Goal: Task Accomplishment & Management: Use online tool/utility

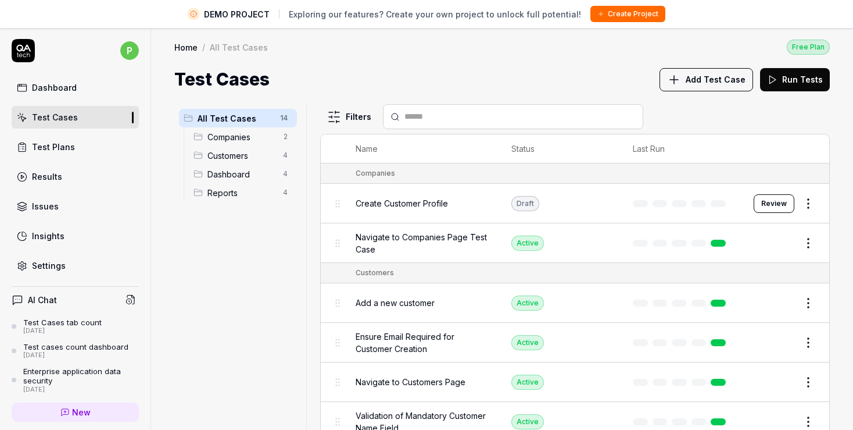
click at [60, 177] on div "Results" at bounding box center [47, 176] width 30 height 12
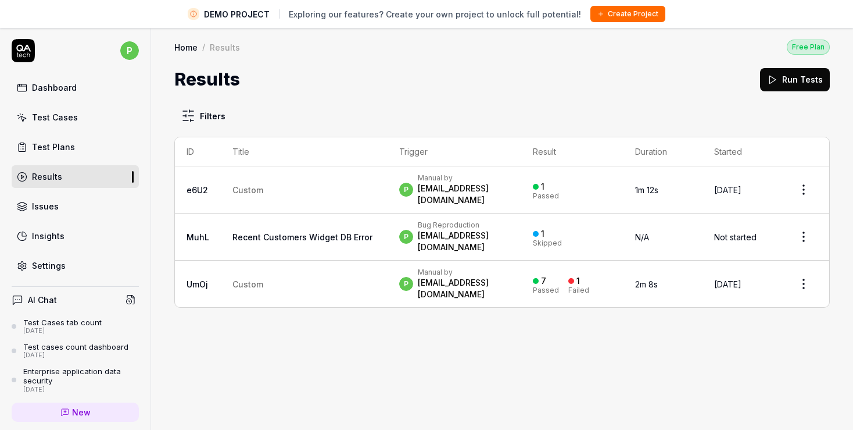
click at [250, 185] on span "Custom" at bounding box center [248, 190] width 31 height 10
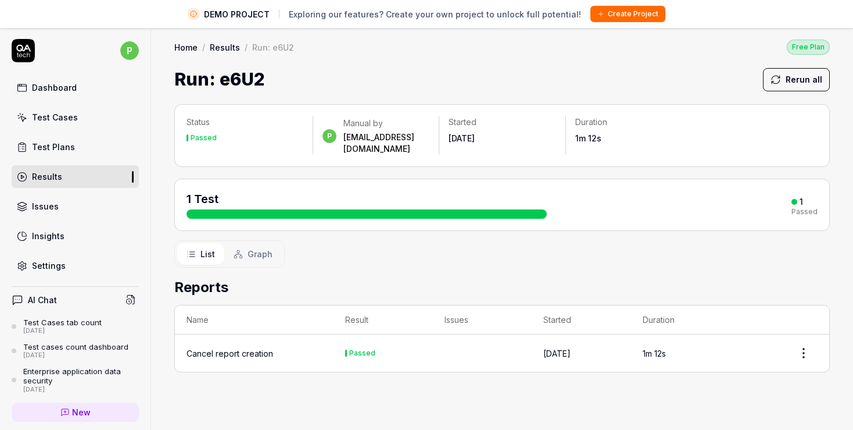
click at [225, 42] on link "Results" at bounding box center [225, 47] width 30 height 12
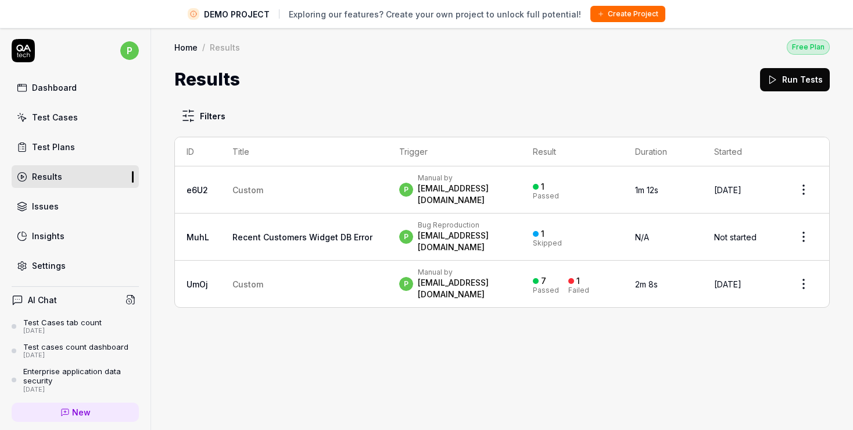
click at [46, 151] on div "Test Plans" at bounding box center [53, 147] width 43 height 12
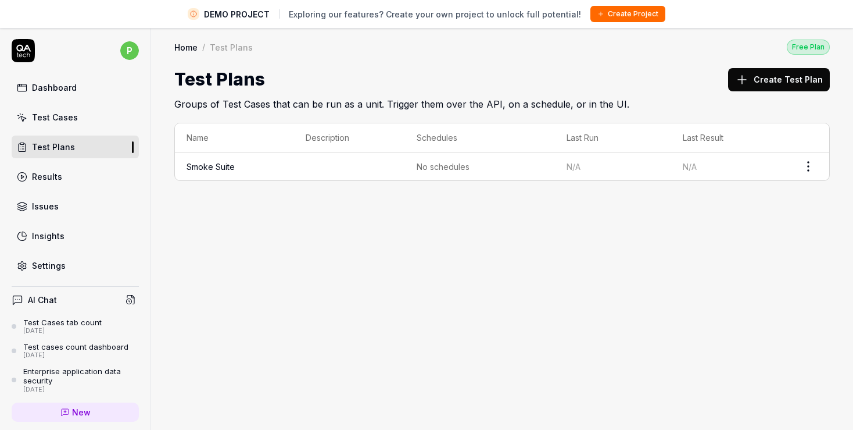
click at [218, 167] on link "Smoke Suite" at bounding box center [211, 167] width 48 height 10
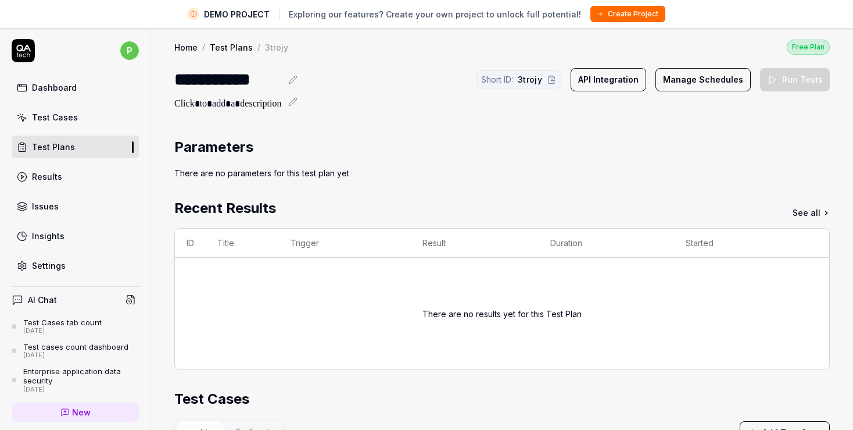
click at [71, 113] on div "Test Cases" at bounding box center [55, 117] width 46 height 12
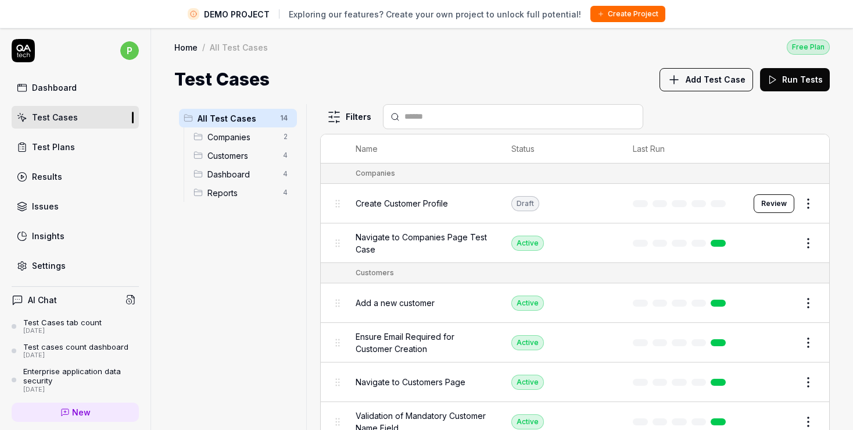
click at [227, 134] on span "Companies" at bounding box center [242, 137] width 69 height 12
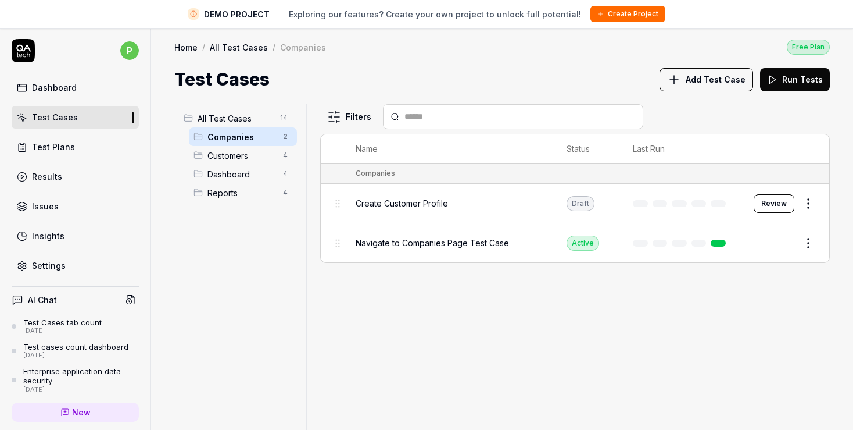
click at [700, 76] on span "Add Test Case" at bounding box center [716, 79] width 60 height 12
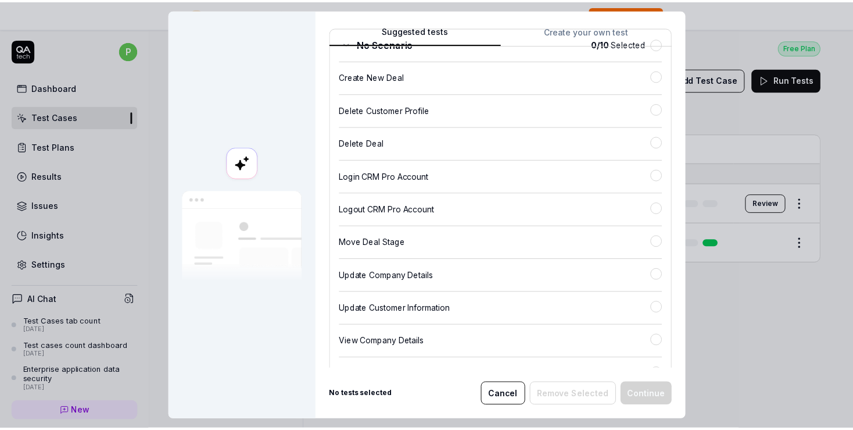
scroll to position [2, 0]
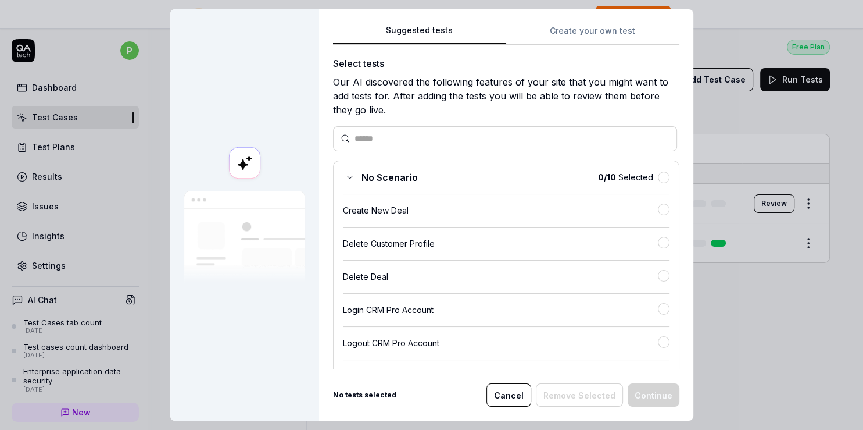
click at [398, 208] on div "Create New Deal" at bounding box center [500, 210] width 315 height 12
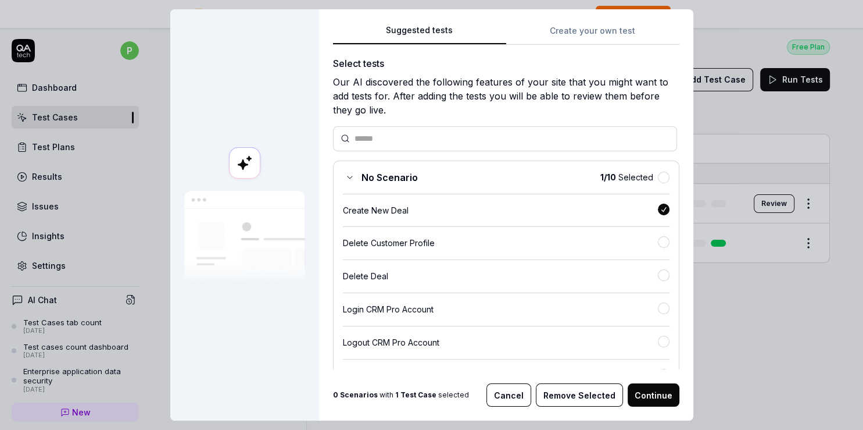
click at [650, 395] on button "Continue" at bounding box center [654, 394] width 52 height 23
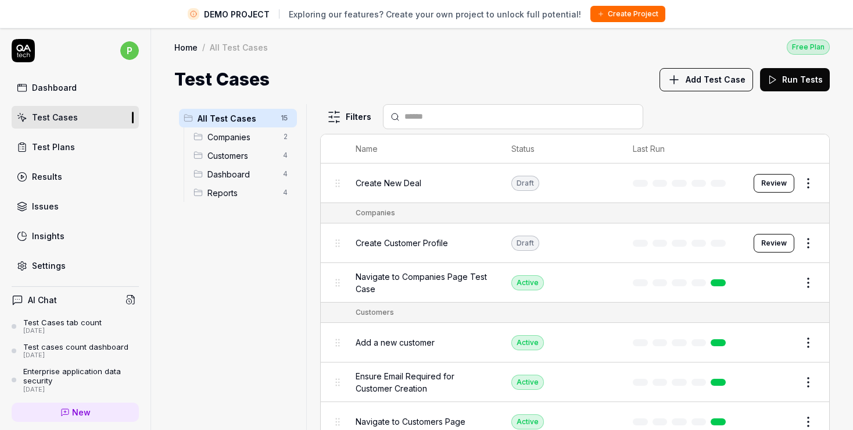
click at [409, 183] on span "Create New Deal" at bounding box center [389, 183] width 66 height 12
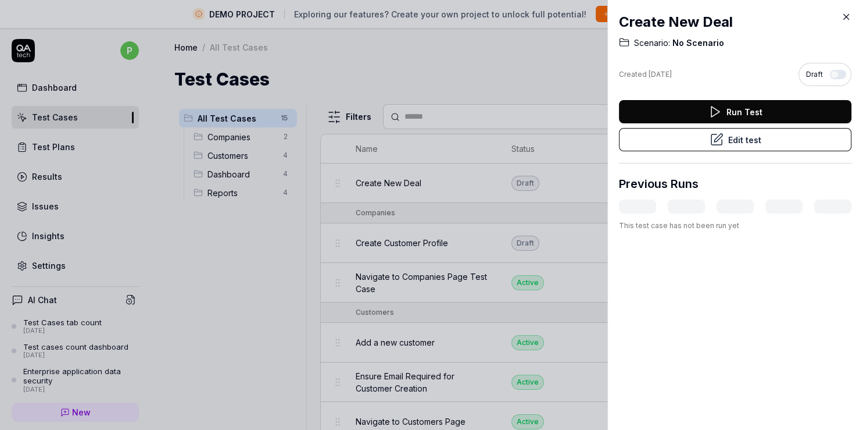
click at [764, 136] on button "Edit test" at bounding box center [735, 139] width 233 height 23
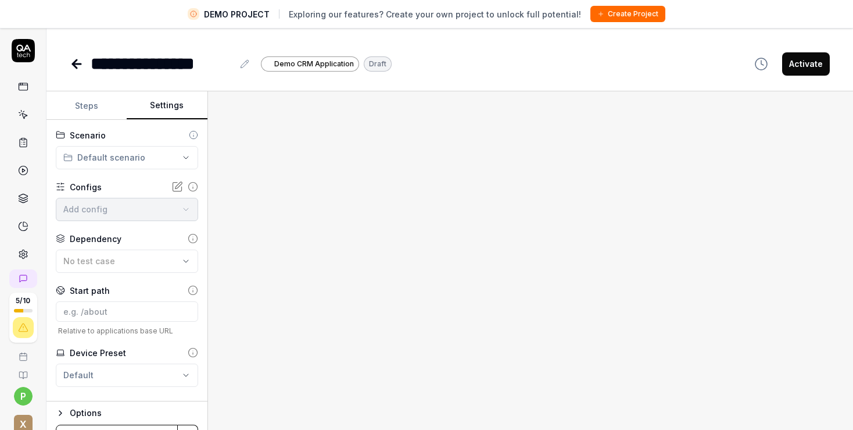
click at [166, 105] on button "Settings" at bounding box center [167, 106] width 80 height 28
click at [19, 250] on icon at bounding box center [23, 254] width 8 height 9
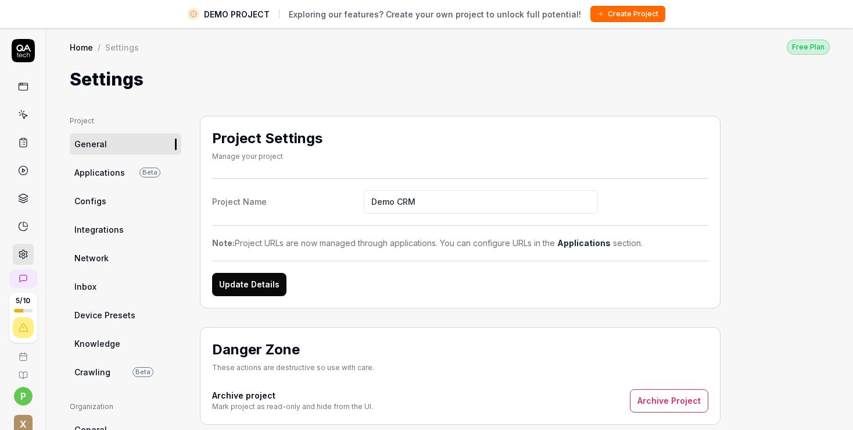
click at [97, 188] on ul "Project General Applications Beta Configs Integrations Network Inbox Device Pre…" at bounding box center [126, 249] width 112 height 267
click at [97, 201] on span "Configs" at bounding box center [90, 201] width 32 height 12
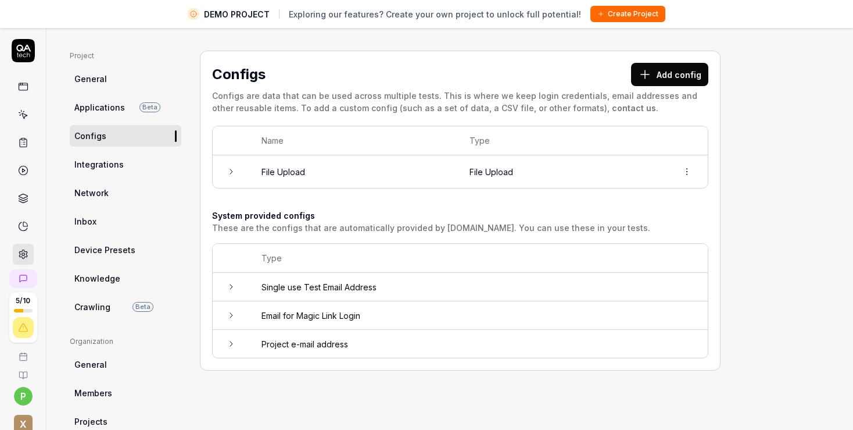
scroll to position [67, 0]
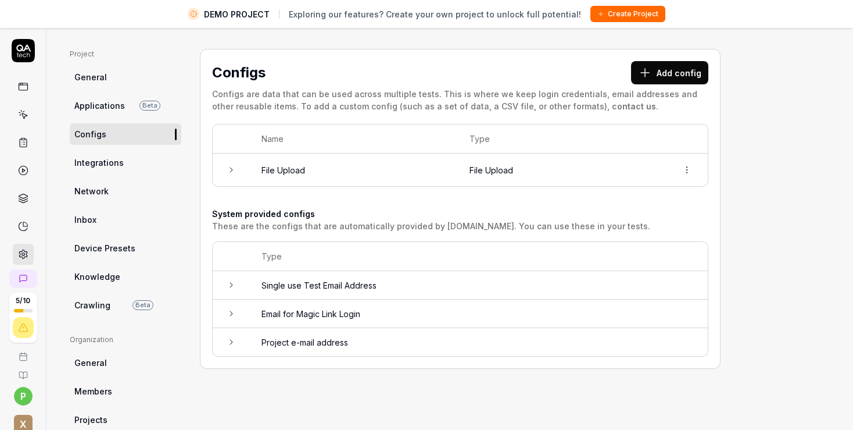
click at [231, 167] on icon at bounding box center [231, 169] width 9 height 9
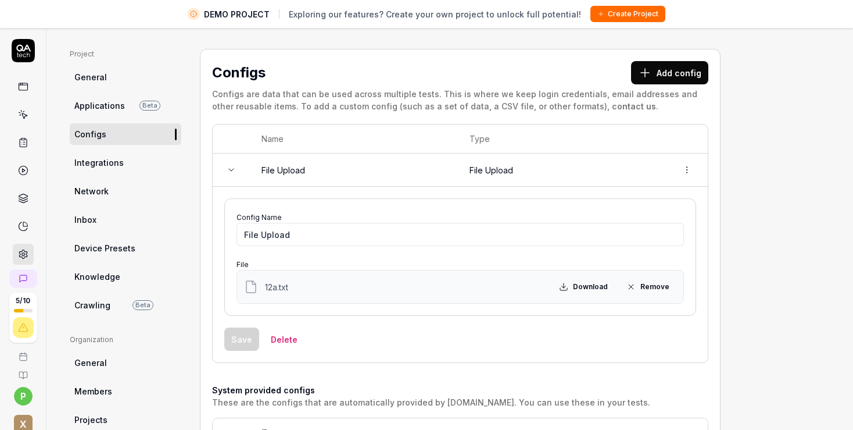
click at [231, 167] on icon at bounding box center [231, 169] width 9 height 9
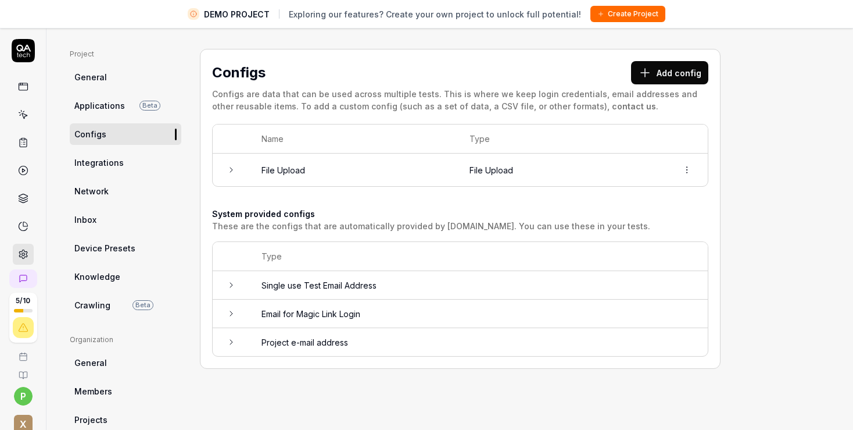
click at [233, 289] on td at bounding box center [231, 285] width 37 height 28
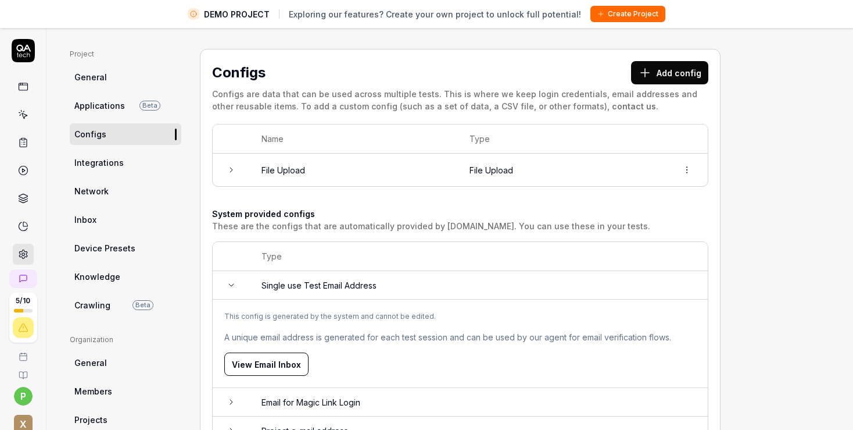
scroll to position [134, 0]
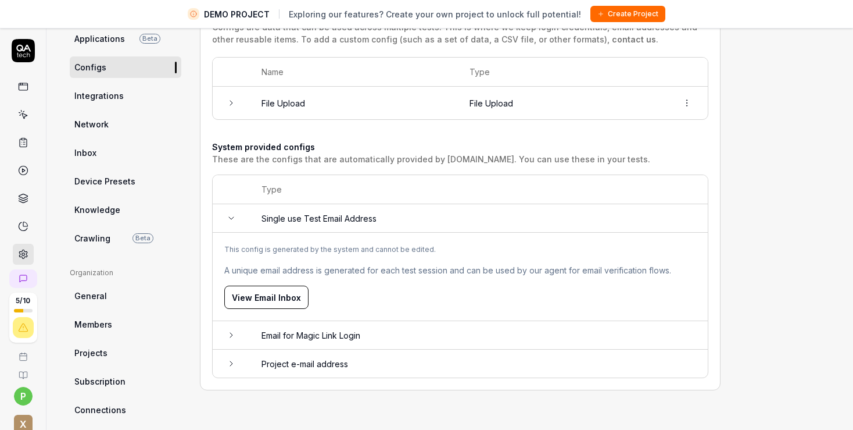
click at [227, 332] on icon at bounding box center [231, 334] width 9 height 9
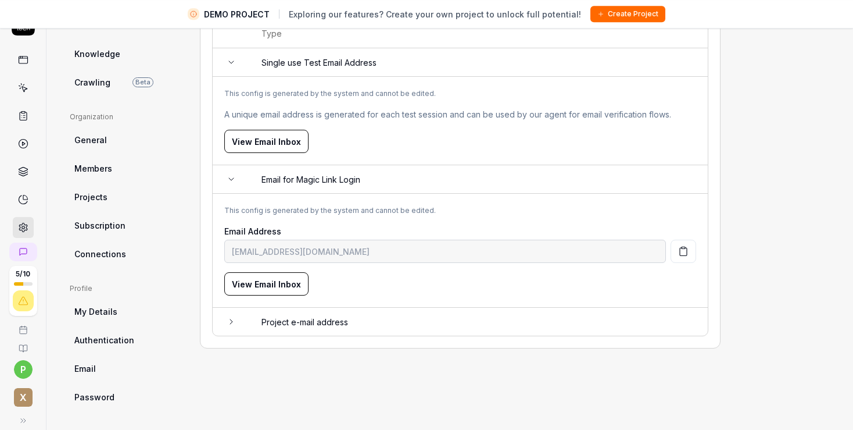
scroll to position [27, 0]
click at [226, 328] on td at bounding box center [231, 321] width 37 height 28
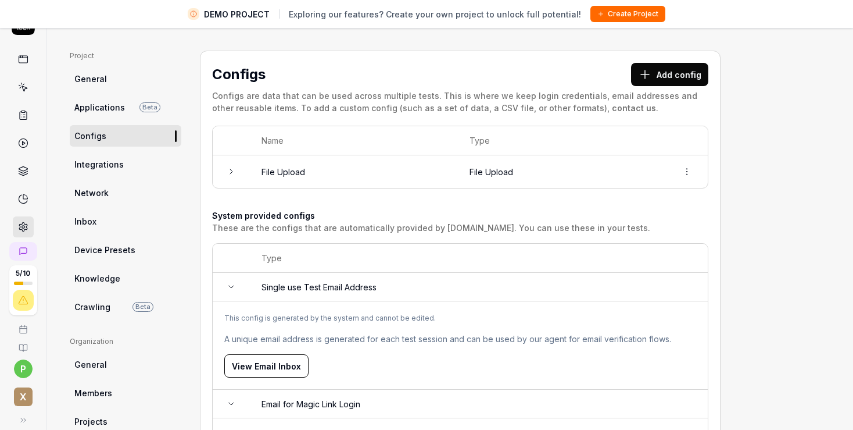
scroll to position [0, 0]
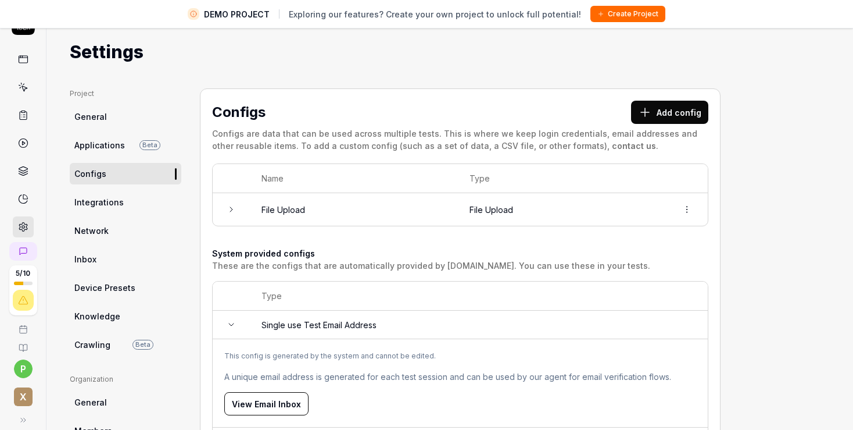
click at [113, 197] on span "Integrations" at bounding box center [98, 202] width 49 height 12
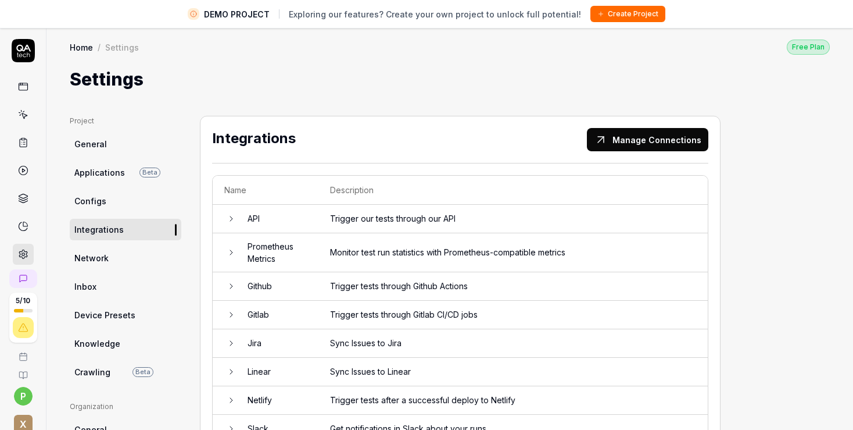
click at [103, 150] on link "General" at bounding box center [126, 144] width 112 height 22
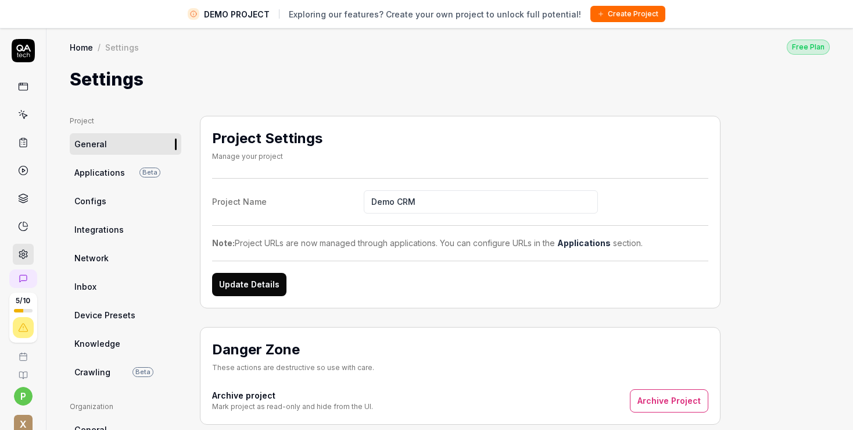
scroll to position [67, 0]
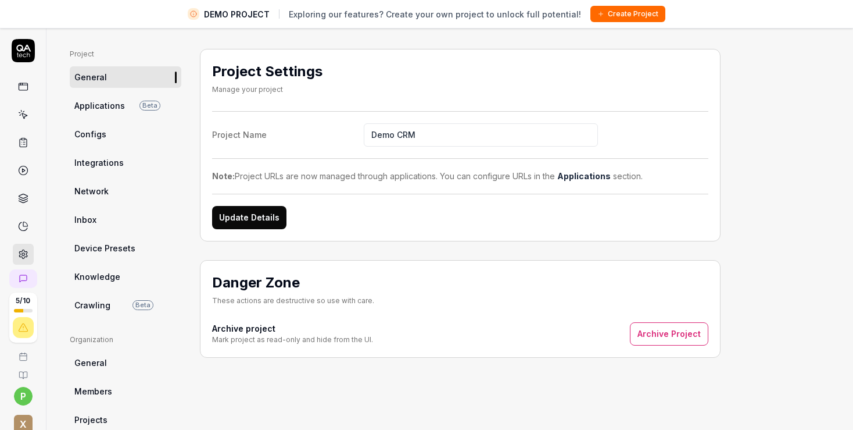
click at [89, 109] on span "Applications" at bounding box center [99, 105] width 51 height 12
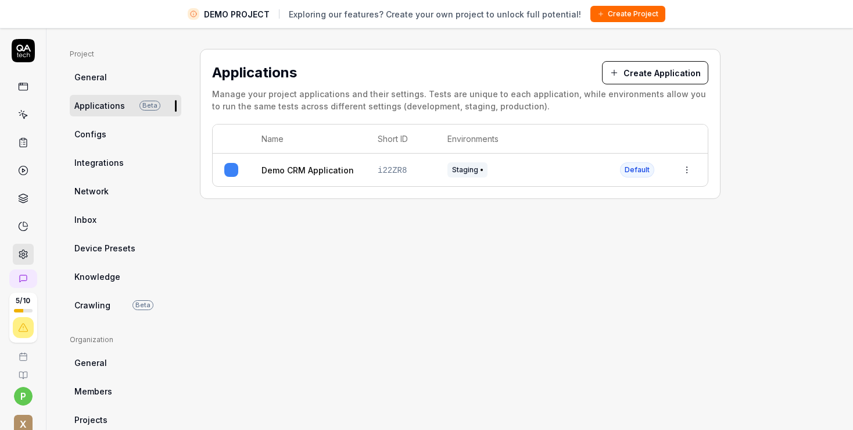
click at [78, 167] on span "Integrations" at bounding box center [98, 162] width 49 height 12
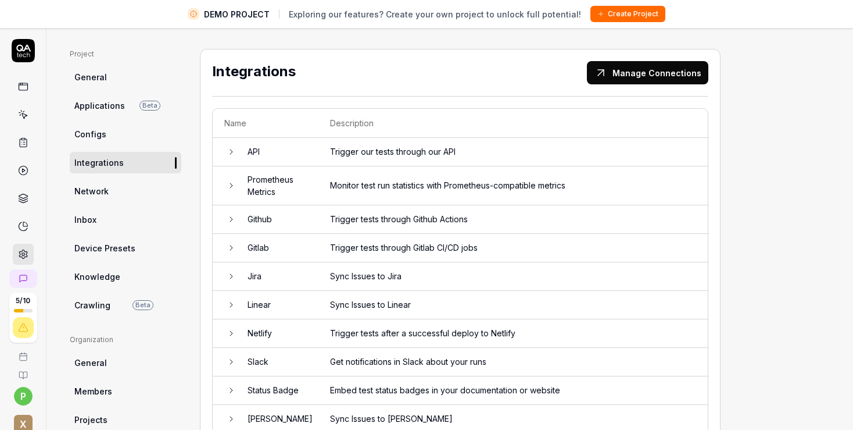
click at [97, 124] on link "Configs" at bounding box center [126, 134] width 112 height 22
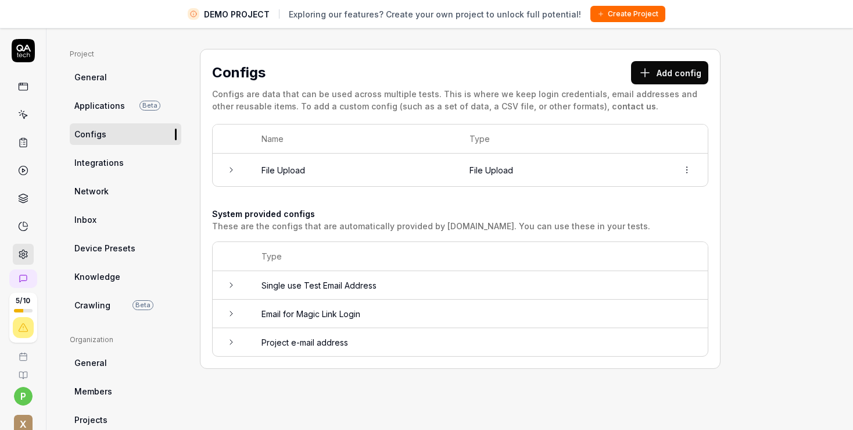
click at [230, 169] on icon at bounding box center [231, 169] width 9 height 9
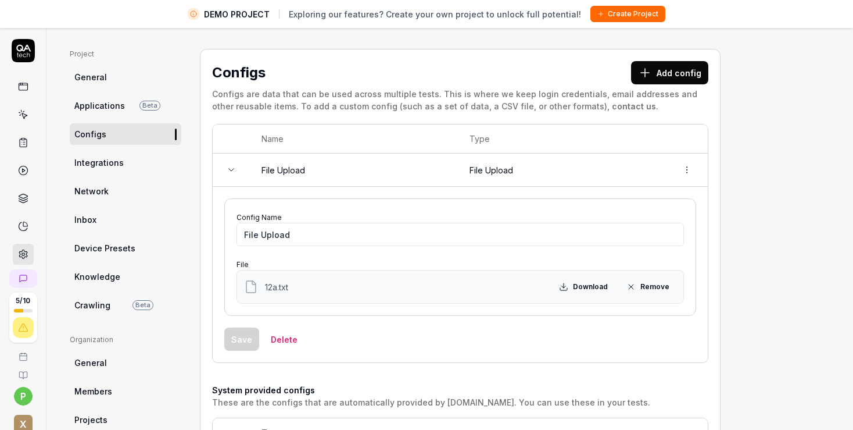
click at [230, 169] on icon at bounding box center [231, 170] width 5 height 2
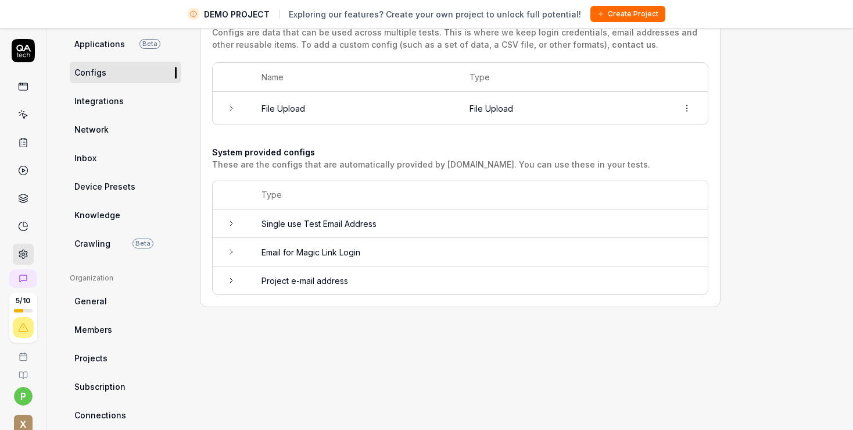
scroll to position [62, 0]
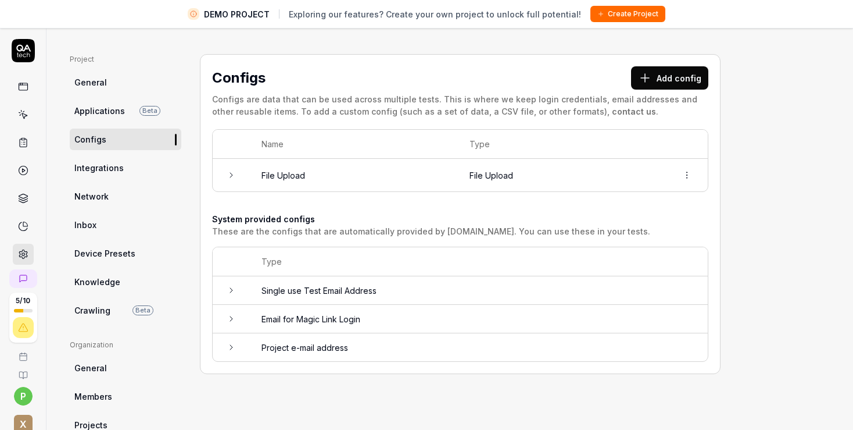
click at [110, 306] on link "Crawling Beta" at bounding box center [126, 310] width 112 height 22
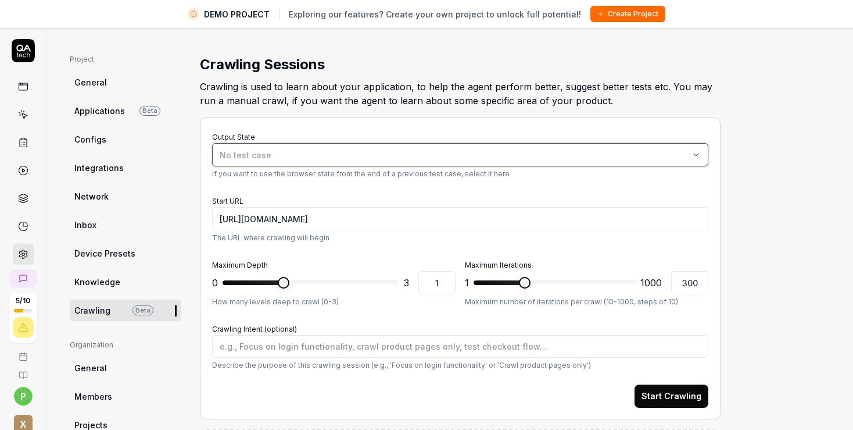
click at [450, 154] on div "No test case" at bounding box center [455, 155] width 470 height 12
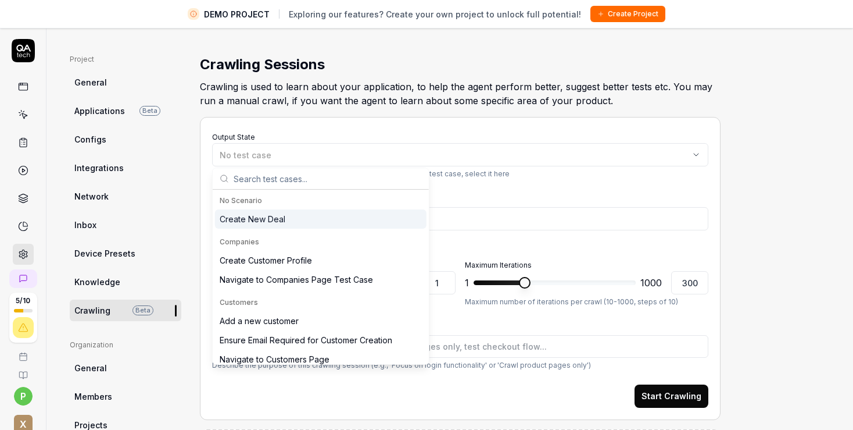
click at [787, 208] on div "Project General Applications Beta Configs Integrations Network Inbox Device Pre…" at bounding box center [450, 344] width 760 height 581
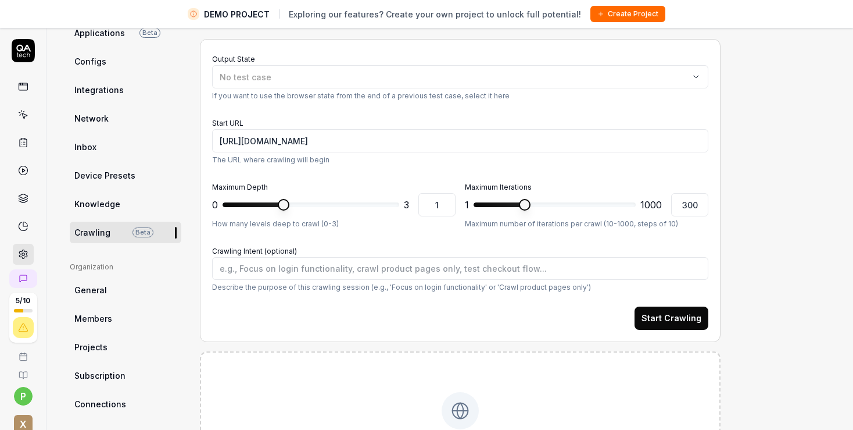
scroll to position [128, 0]
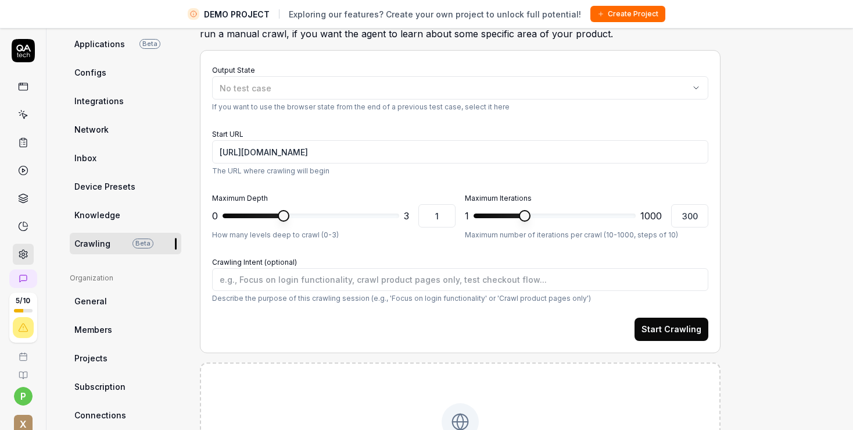
click at [669, 330] on button "Start Crawling" at bounding box center [672, 328] width 74 height 23
click at [89, 302] on span "General" at bounding box center [90, 301] width 33 height 12
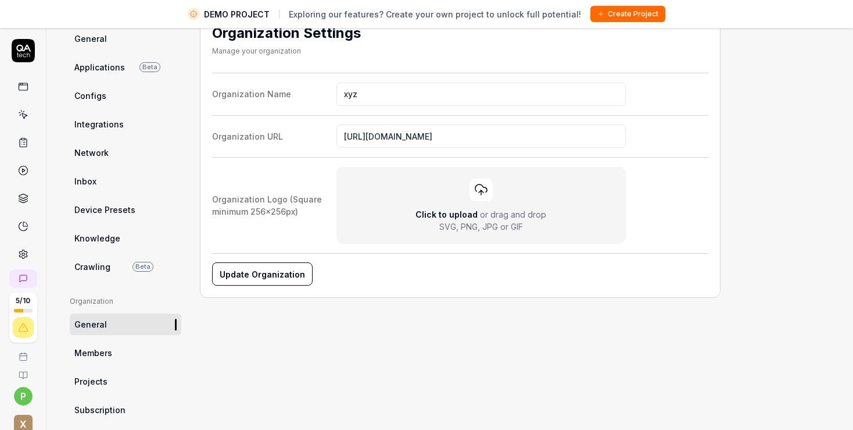
scroll to position [134, 0]
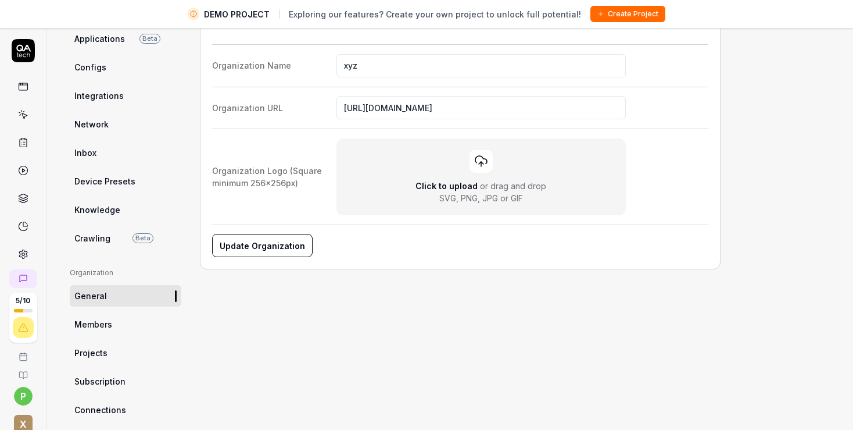
click at [76, 329] on span "Members" at bounding box center [93, 324] width 38 height 12
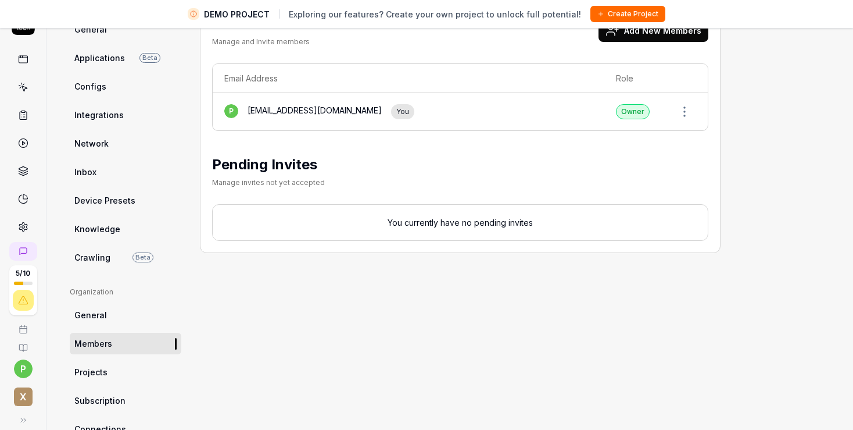
scroll to position [154, 0]
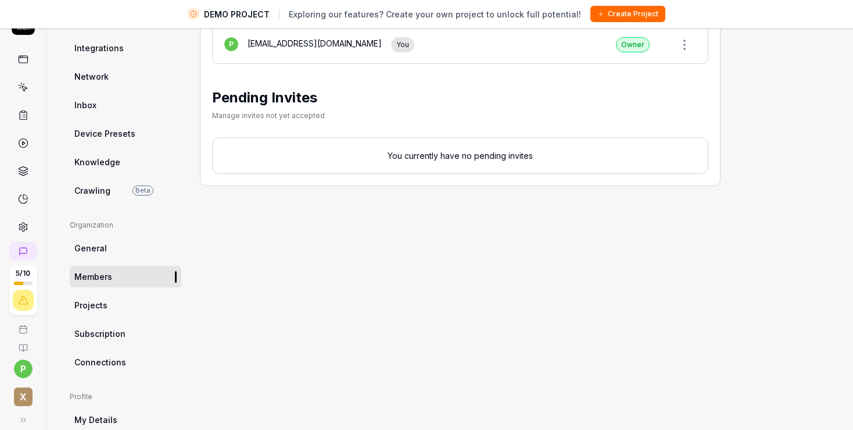
click at [86, 301] on span "Projects" at bounding box center [90, 305] width 33 height 12
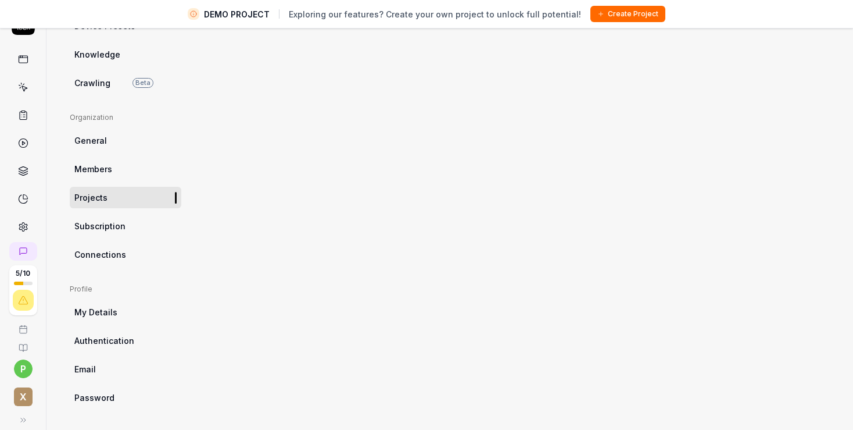
scroll to position [263, 0]
click at [92, 247] on span "Connections" at bounding box center [100, 253] width 52 height 12
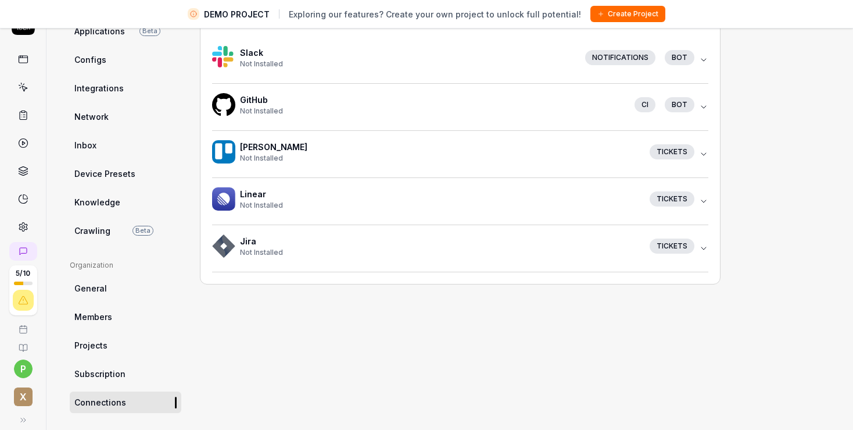
scroll to position [87, 0]
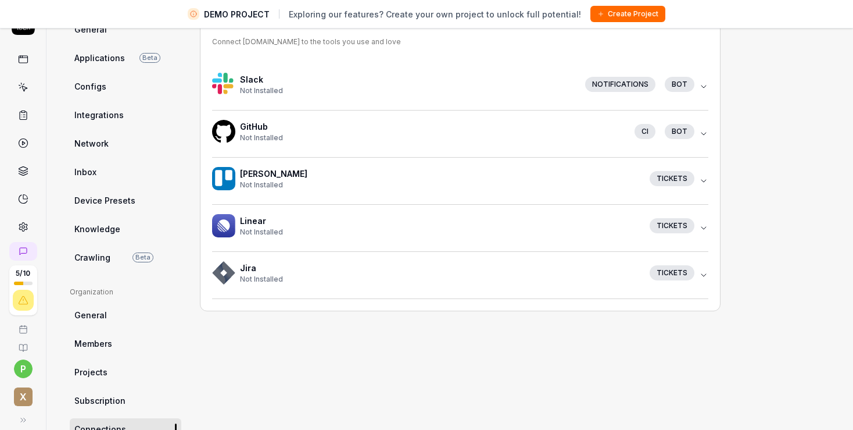
click at [706, 85] on icon "button" at bounding box center [703, 86] width 9 height 9
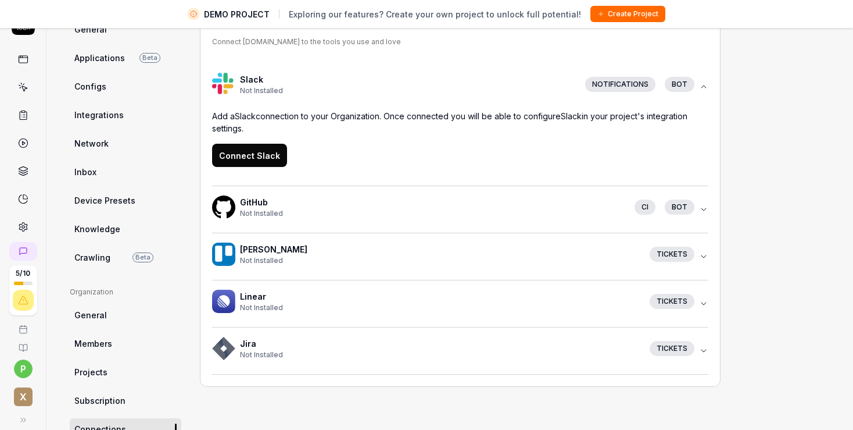
click at [706, 85] on icon "button" at bounding box center [703, 86] width 9 height 9
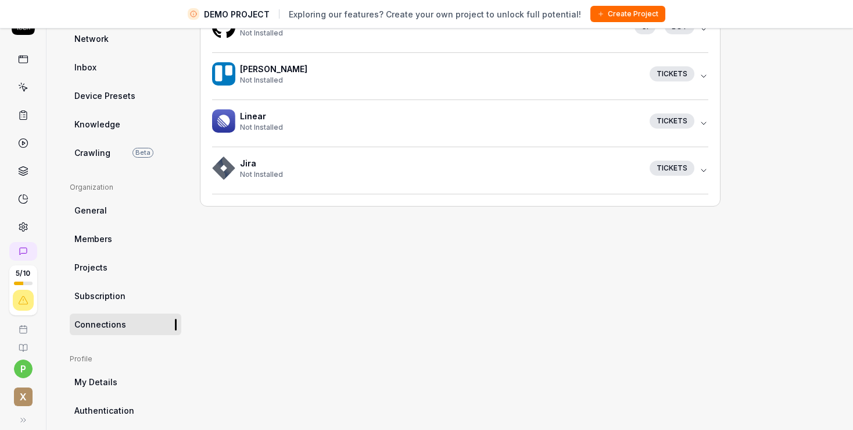
scroll to position [263, 0]
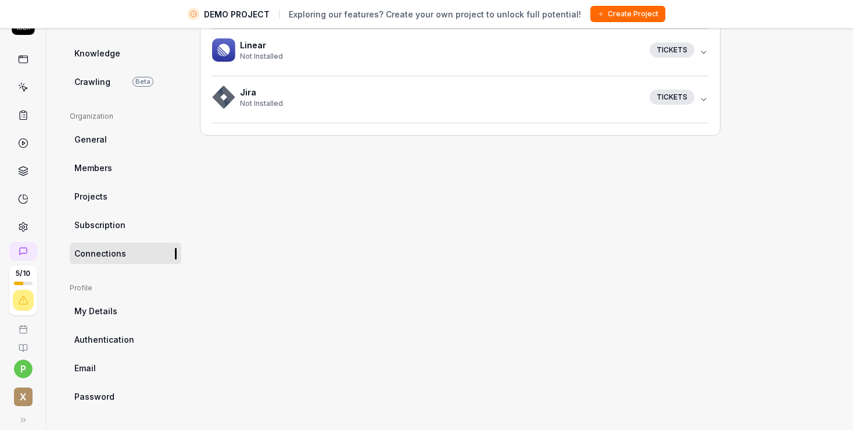
click at [115, 336] on span "Authentication" at bounding box center [104, 339] width 60 height 12
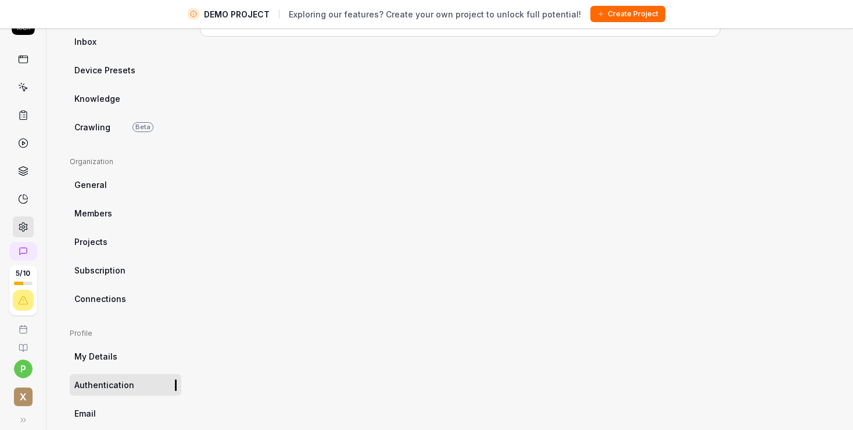
scroll to position [263, 0]
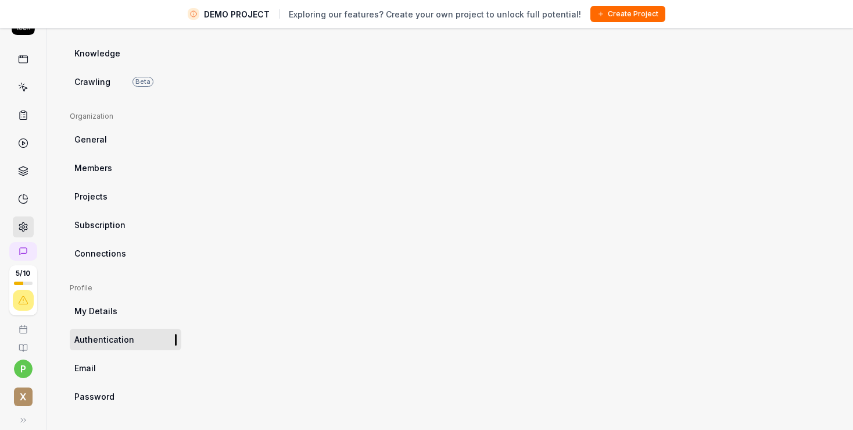
click at [94, 358] on link "Email" at bounding box center [126, 368] width 112 height 22
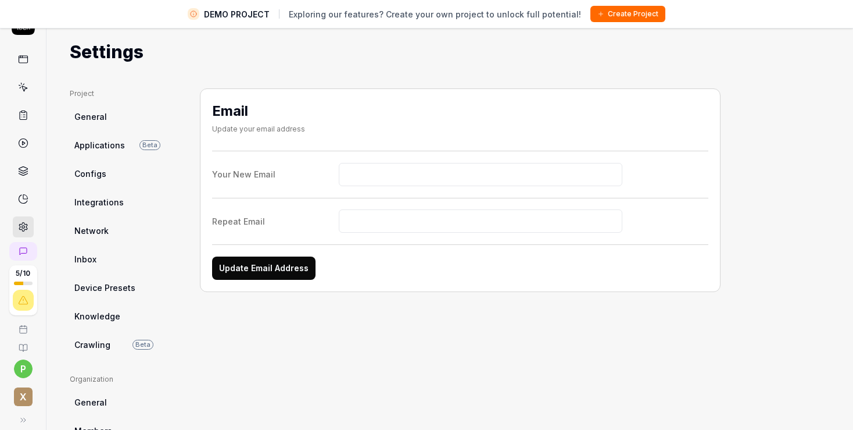
click at [86, 168] on span "Configs" at bounding box center [90, 173] width 32 height 12
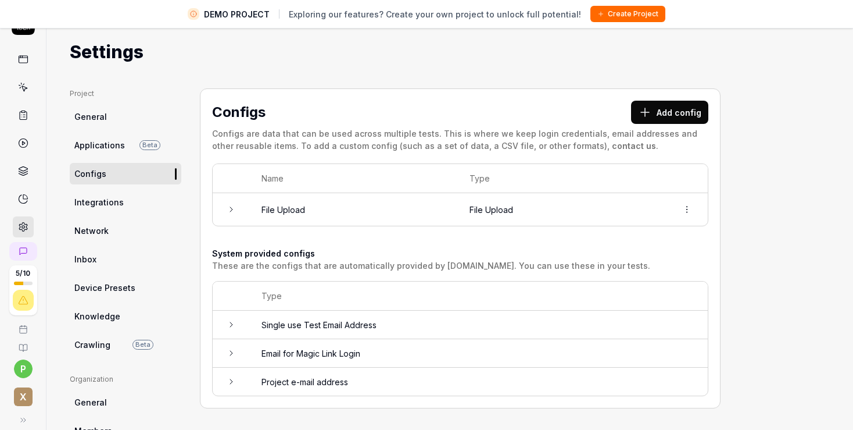
click at [656, 116] on button "Add config" at bounding box center [669, 112] width 77 height 23
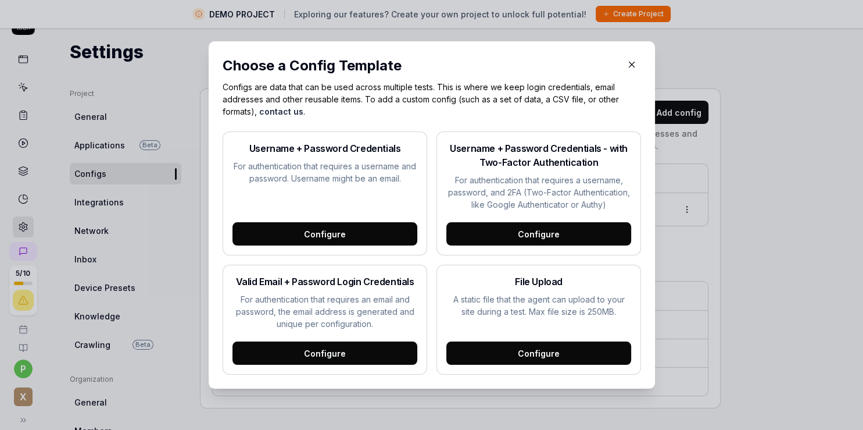
click at [627, 67] on icon "button" at bounding box center [632, 64] width 10 height 10
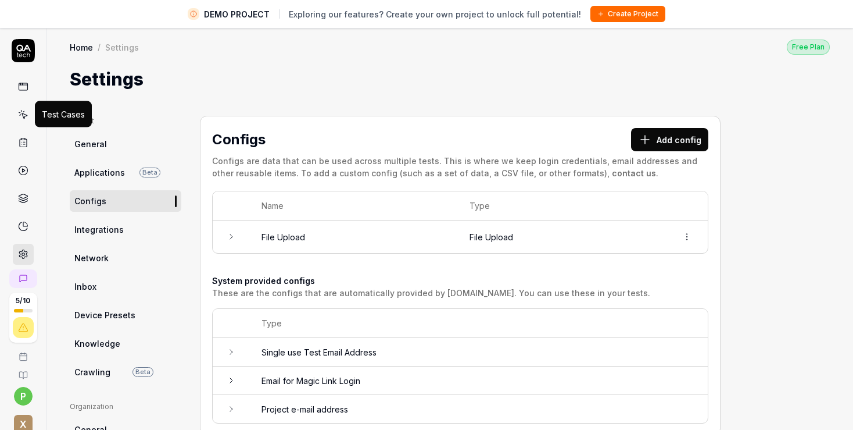
click at [23, 116] on icon at bounding box center [23, 114] width 10 height 10
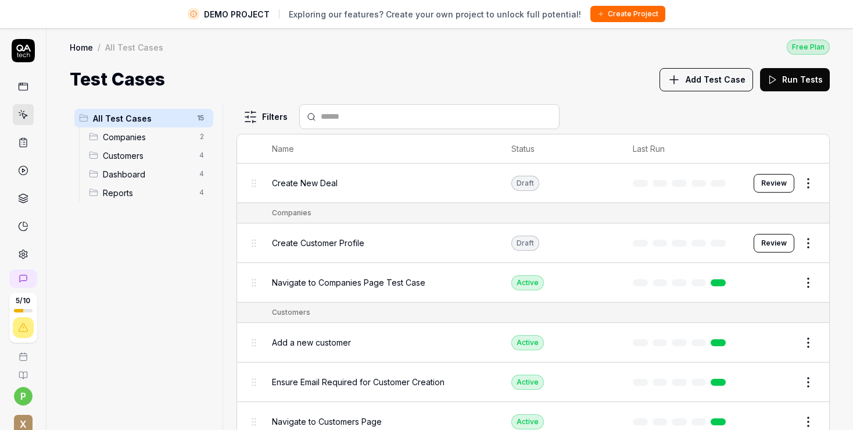
click at [301, 242] on span "Create Customer Profile" at bounding box center [318, 243] width 92 height 12
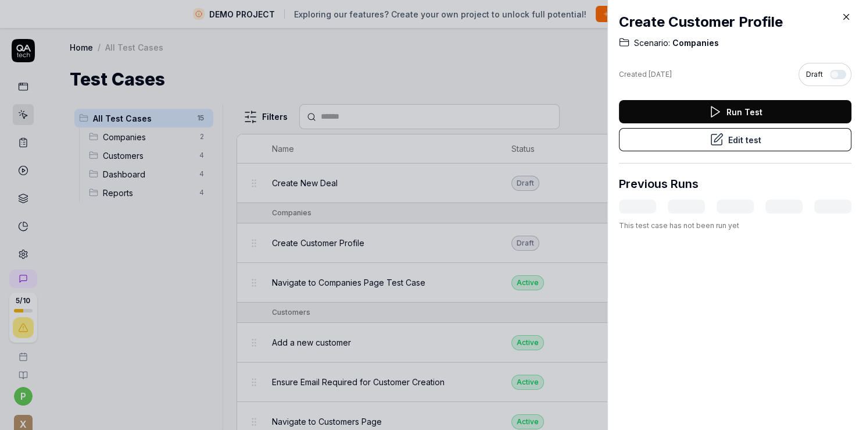
click at [845, 17] on icon at bounding box center [846, 17] width 10 height 10
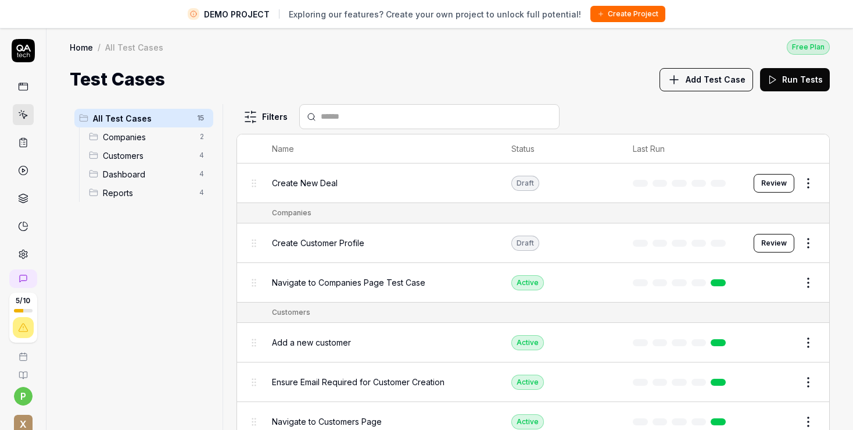
click at [20, 146] on icon at bounding box center [23, 143] width 7 height 8
click at [20, 173] on circle at bounding box center [23, 170] width 9 height 9
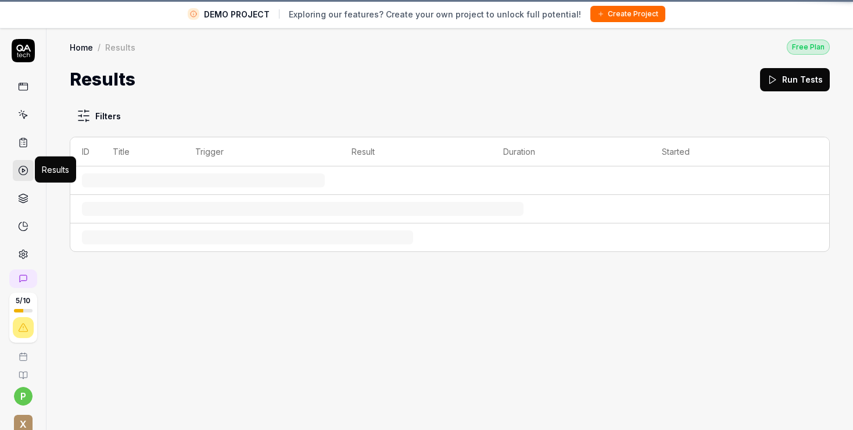
click at [22, 173] on icon at bounding box center [23, 170] width 10 height 10
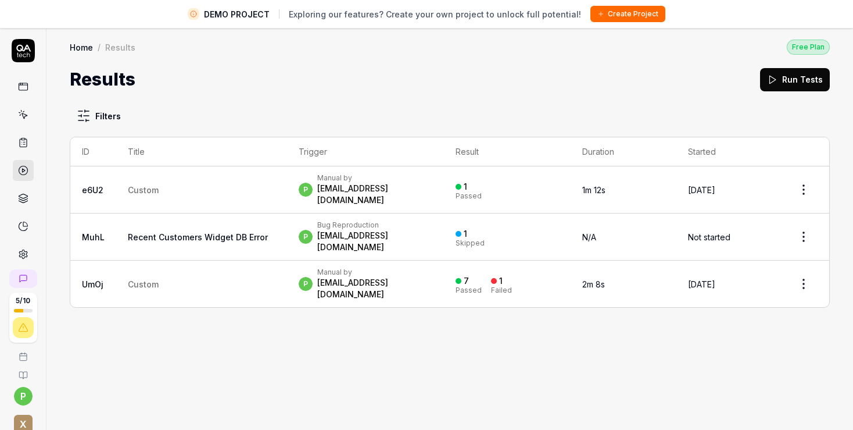
click at [18, 89] on icon at bounding box center [23, 86] width 10 height 10
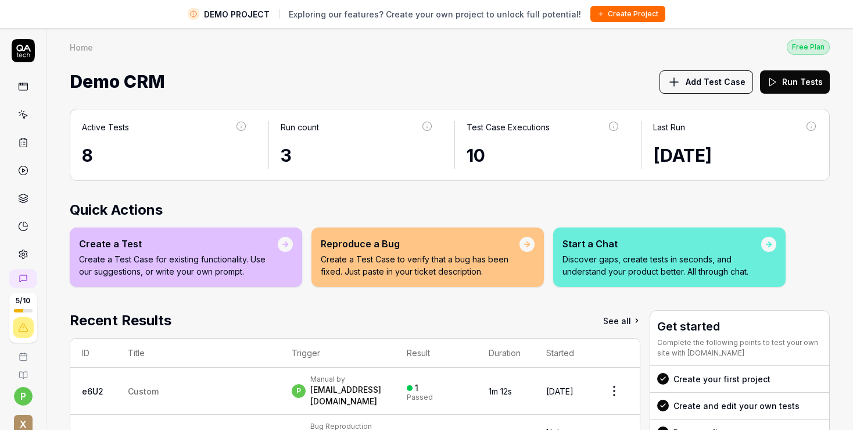
click at [139, 253] on p "Create a Test Case for existing functionality. Use our suggestions, or write yo…" at bounding box center [178, 265] width 199 height 24
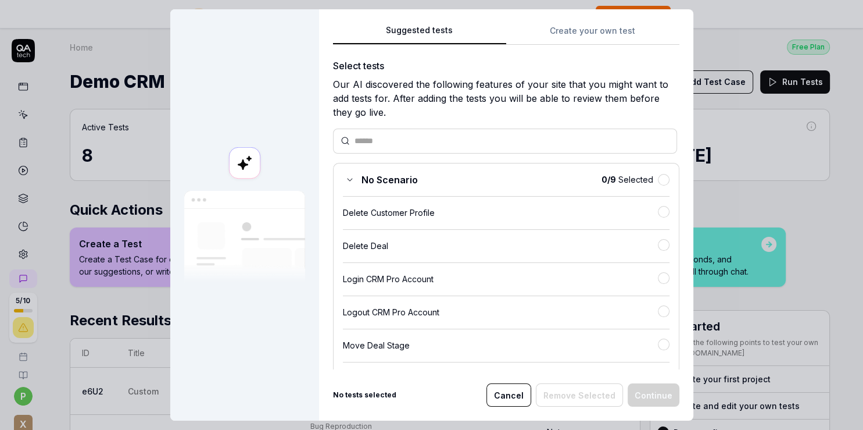
click at [398, 205] on div "Delete Customer Profile" at bounding box center [506, 208] width 327 height 24
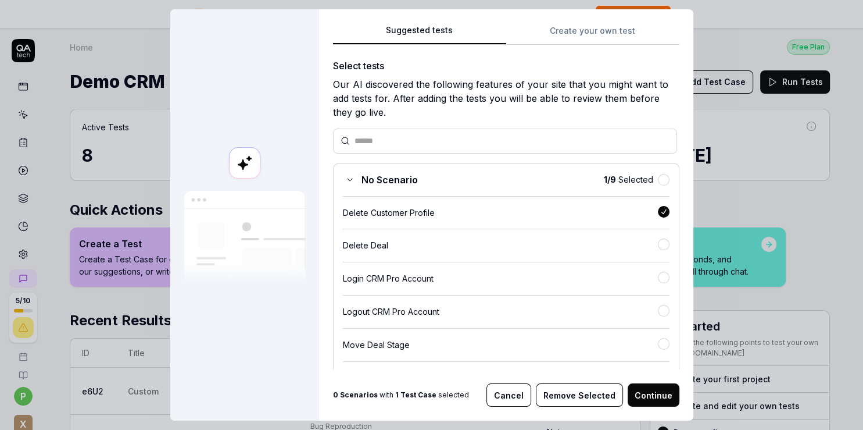
click at [652, 385] on button "Continue" at bounding box center [654, 394] width 52 height 23
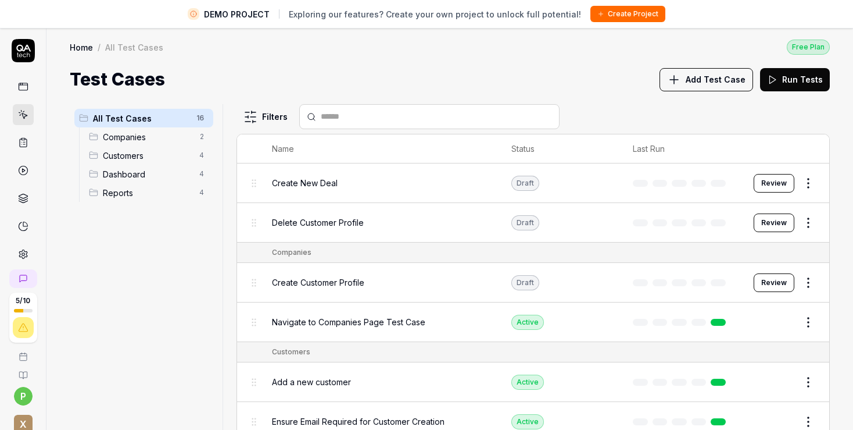
click at [299, 184] on span "Create New Deal" at bounding box center [305, 183] width 66 height 12
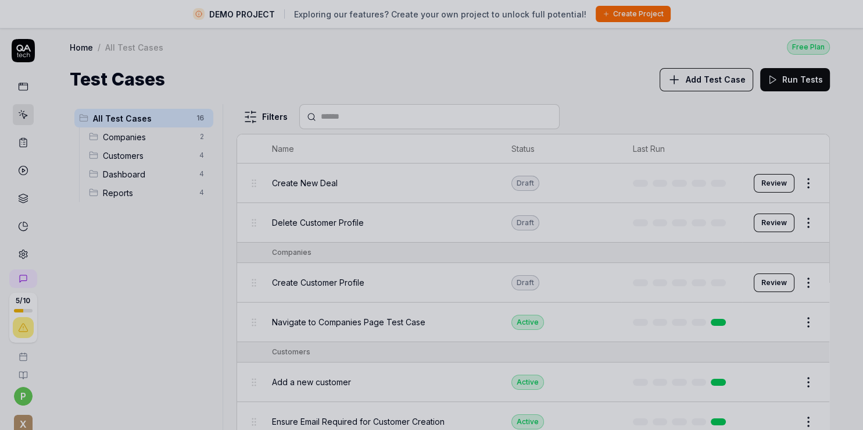
click at [306, 185] on div at bounding box center [431, 215] width 863 height 430
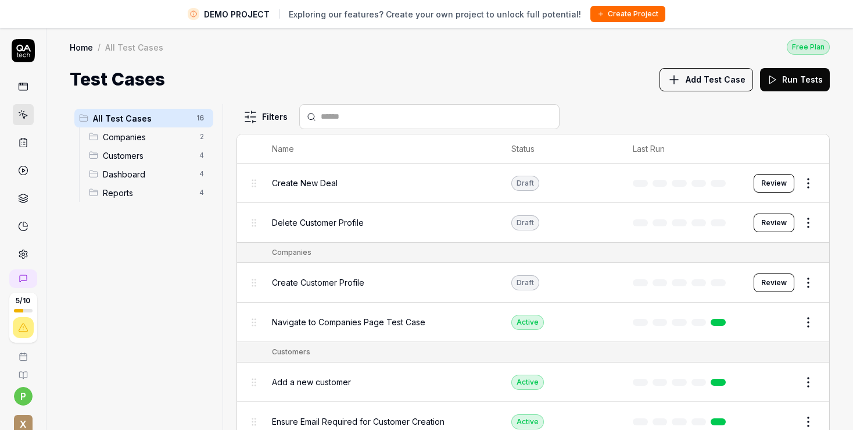
click at [306, 181] on span "Create New Deal" at bounding box center [305, 183] width 66 height 12
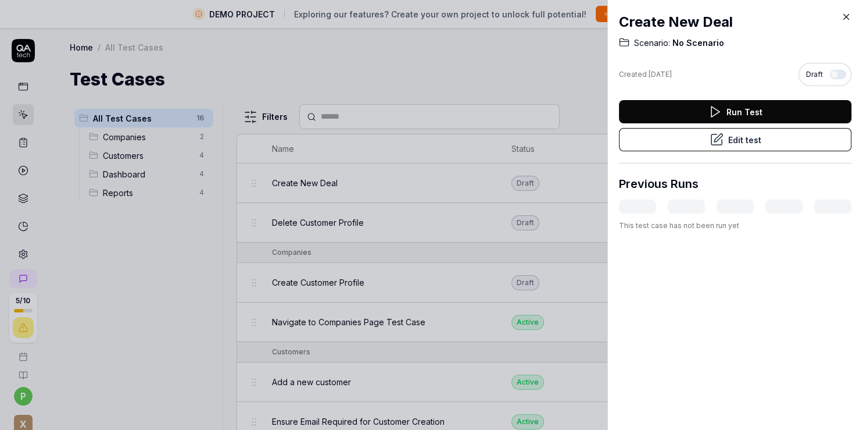
click at [848, 17] on icon at bounding box center [846, 17] width 10 height 10
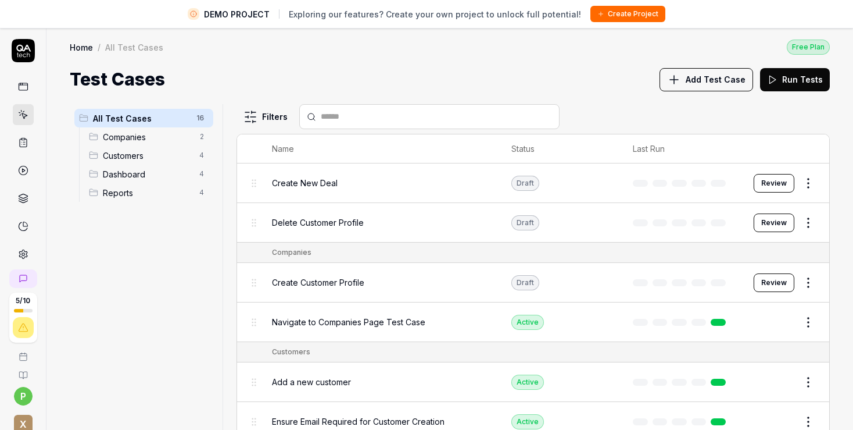
click at [703, 80] on span "Add Test Case" at bounding box center [716, 79] width 60 height 12
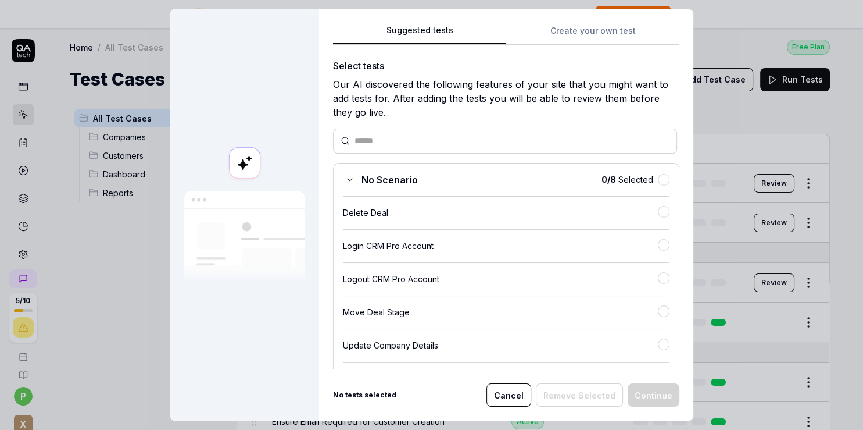
click at [555, 29] on button "Create your own test" at bounding box center [592, 34] width 173 height 21
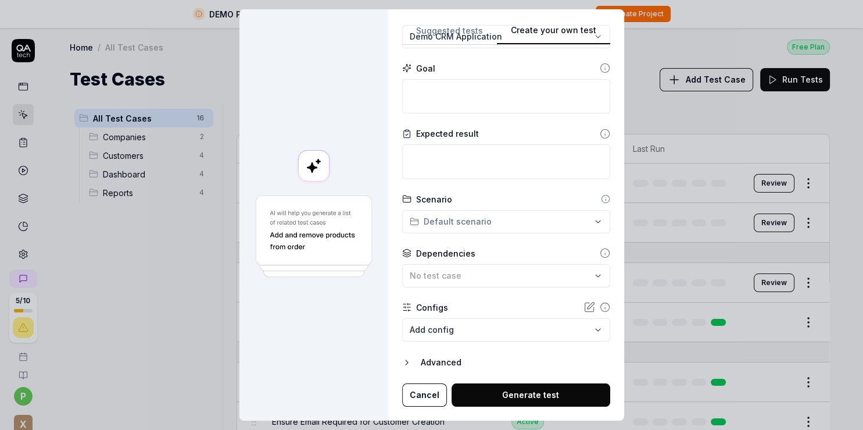
scroll to position [9, 0]
click at [485, 318] on body "DEMO PROJECT Exploring our features? Create your own project to unlock full pot…" at bounding box center [426, 228] width 853 height 457
click at [570, 295] on div "**********" at bounding box center [431, 215] width 863 height 430
click at [410, 358] on icon "button" at bounding box center [406, 362] width 9 height 9
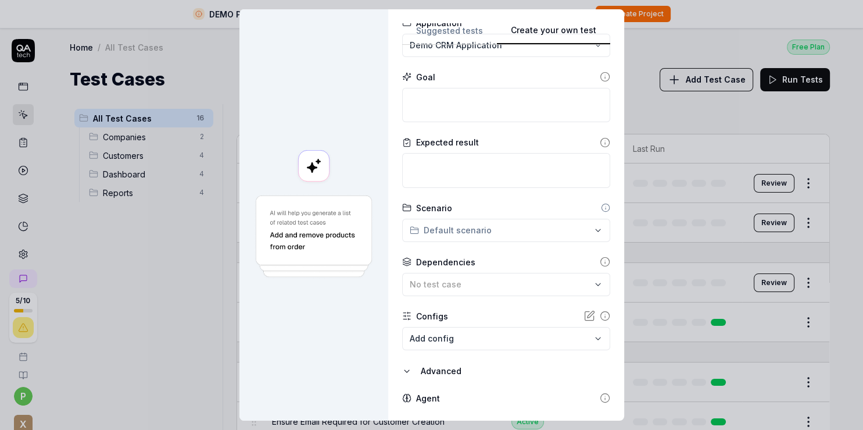
scroll to position [167, 0]
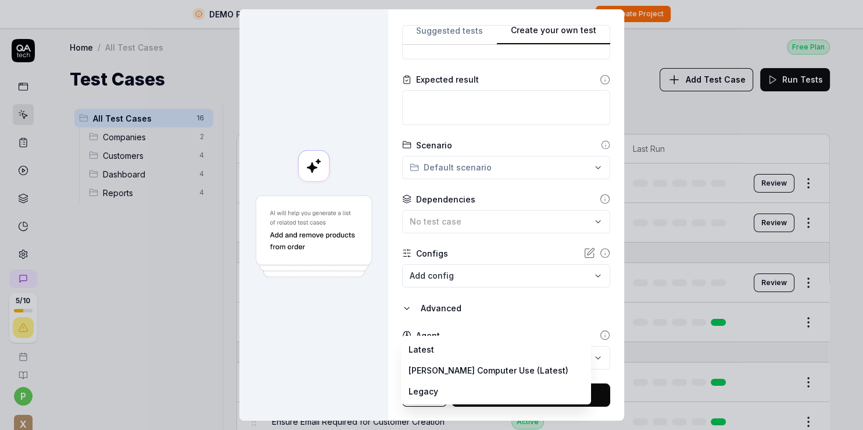
click at [522, 351] on body "DEMO PROJECT Exploring our features? Create your own project to unlock full pot…" at bounding box center [426, 228] width 853 height 457
click at [486, 357] on body "DEMO PROJECT Exploring our features? Create your own project to unlock full pot…" at bounding box center [426, 228] width 853 height 457
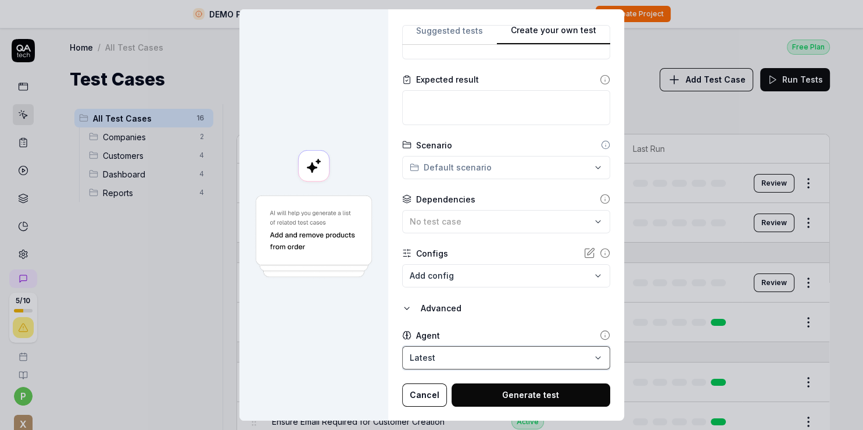
drag, startPoint x: 598, startPoint y: 149, endPoint x: 611, endPoint y: 58, distance: 92.8
click at [611, 58] on div "**********" at bounding box center [431, 215] width 863 height 430
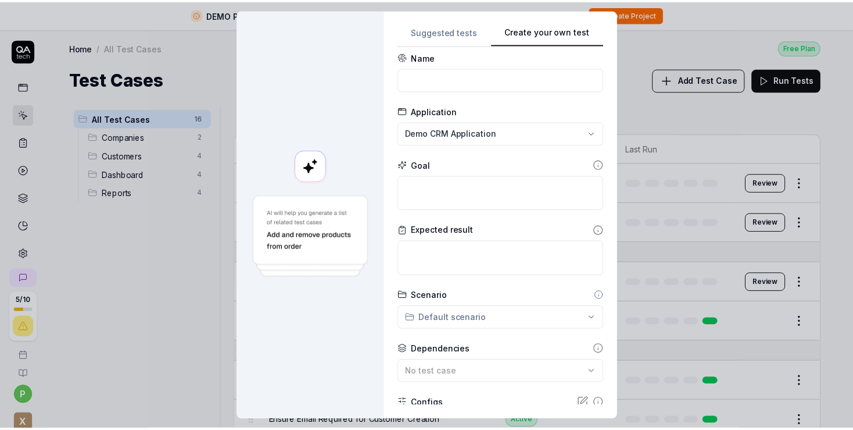
scroll to position [0, 0]
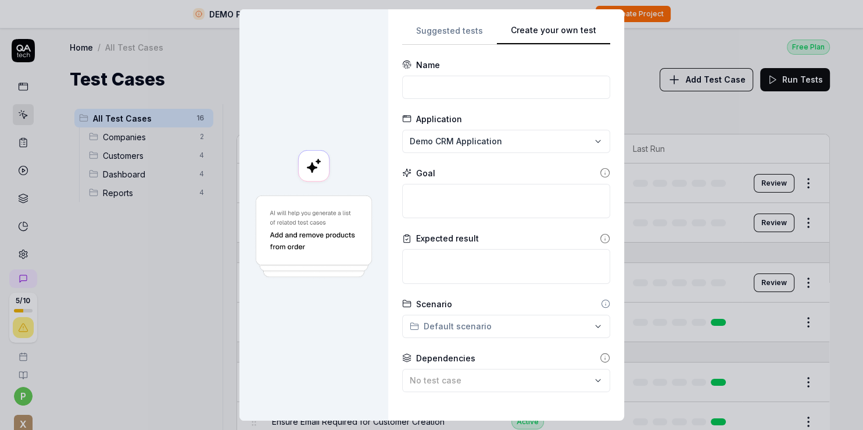
click at [652, 50] on body "DEMO PROJECT Exploring our features? Create your own project to unlock full pot…" at bounding box center [426, 228] width 853 height 457
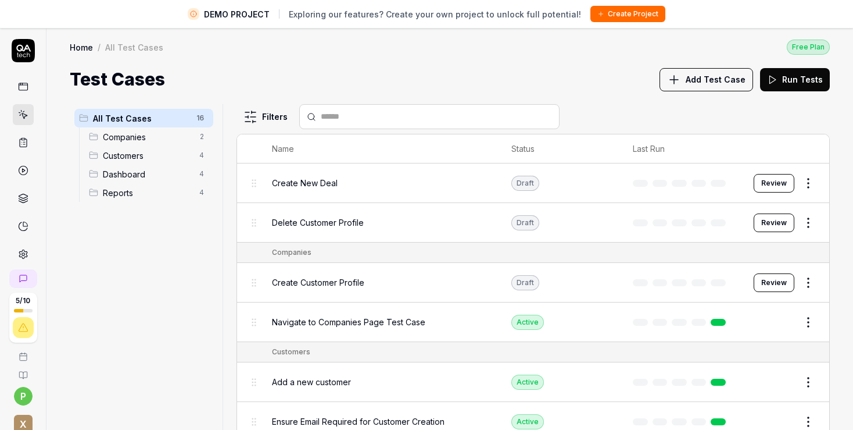
click at [74, 46] on link "Home" at bounding box center [81, 47] width 23 height 12
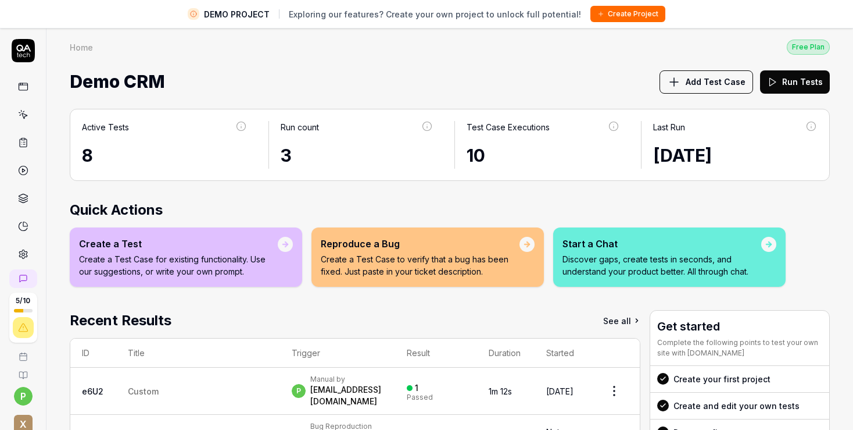
click at [18, 255] on icon at bounding box center [23, 254] width 10 height 10
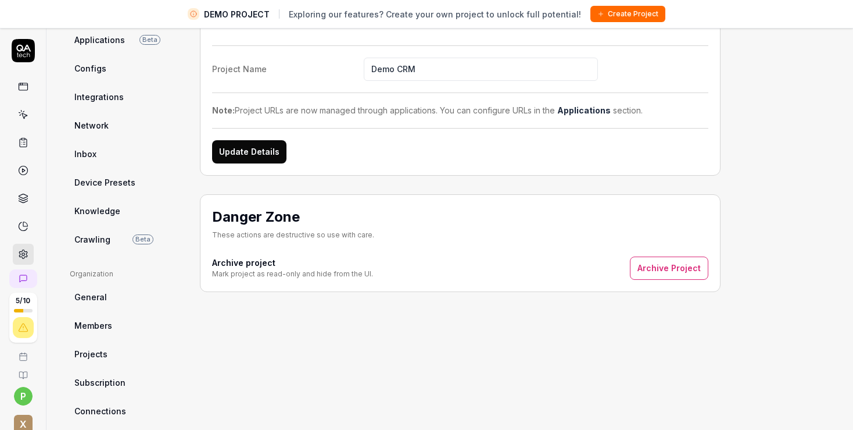
scroll to position [134, 0]
click at [87, 235] on span "Crawling" at bounding box center [92, 238] width 36 height 12
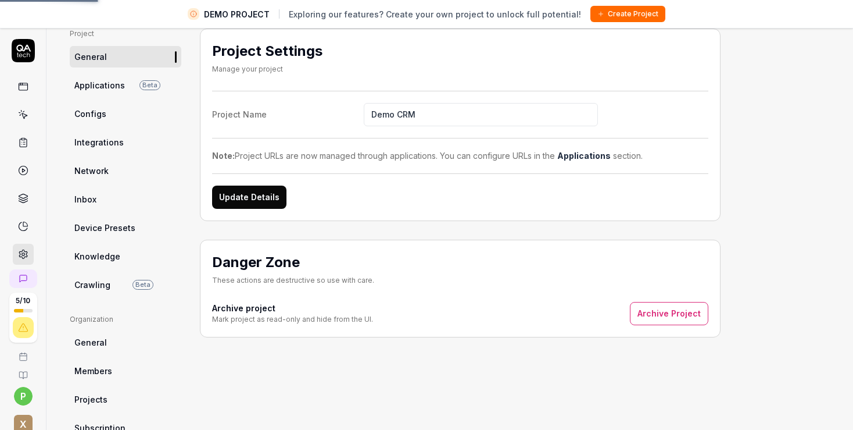
scroll to position [27, 0]
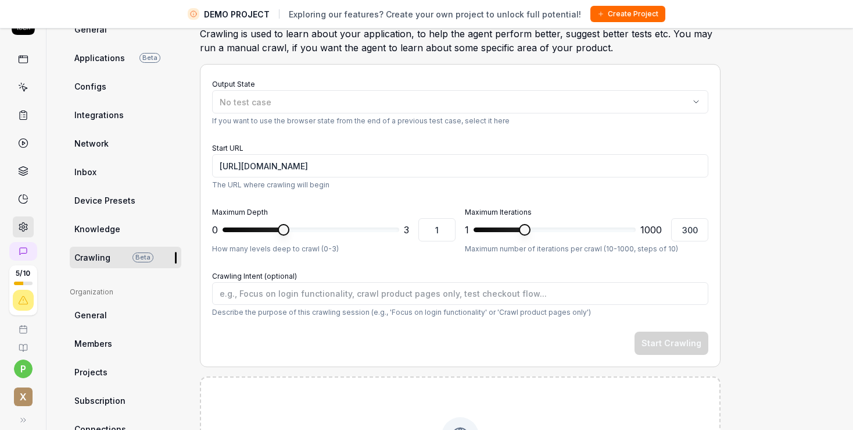
type textarea "*"
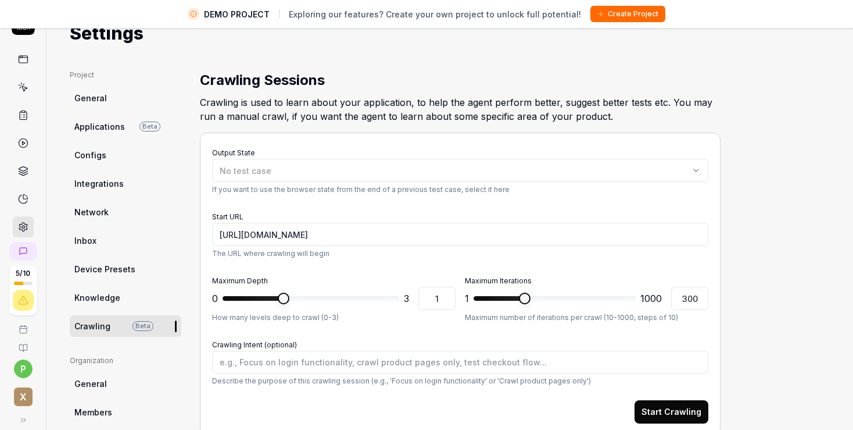
scroll to position [0, 0]
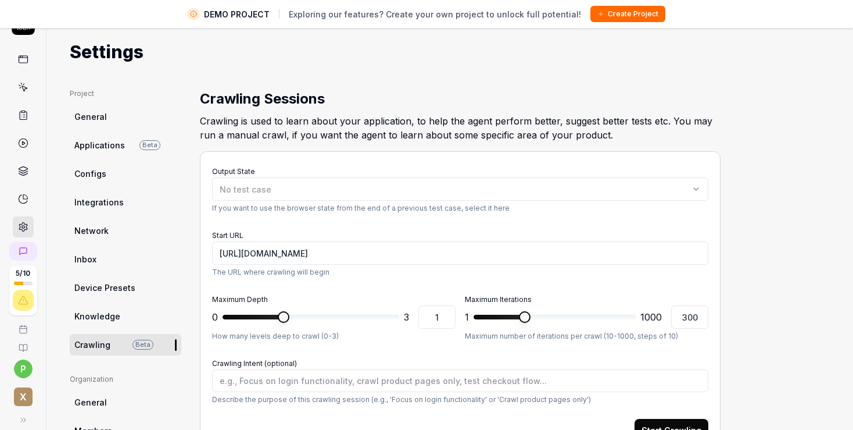
click at [117, 121] on link "General" at bounding box center [126, 117] width 112 height 22
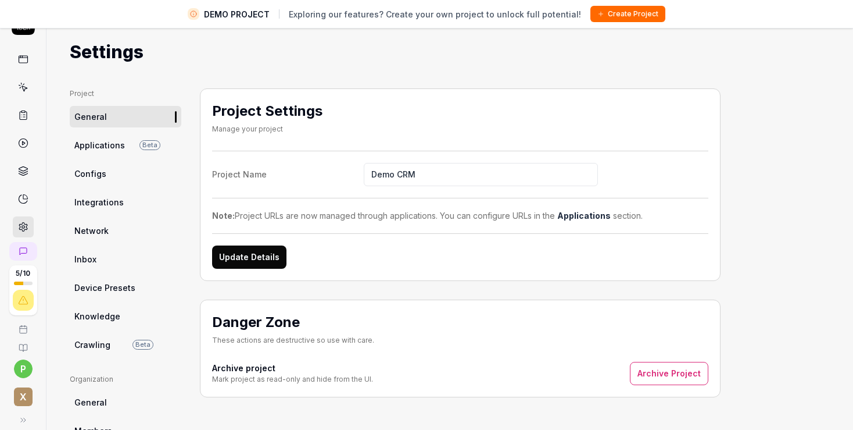
click at [84, 155] on link "Applications Beta" at bounding box center [126, 145] width 112 height 22
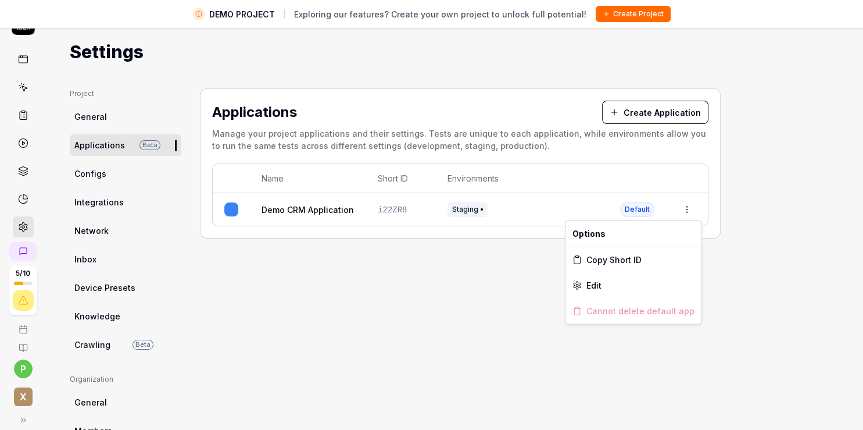
click at [690, 215] on html "DEMO PROJECT Exploring our features? Create your own project to unlock full pot…" at bounding box center [431, 201] width 863 height 457
click at [613, 283] on div "Edit" at bounding box center [634, 285] width 136 height 26
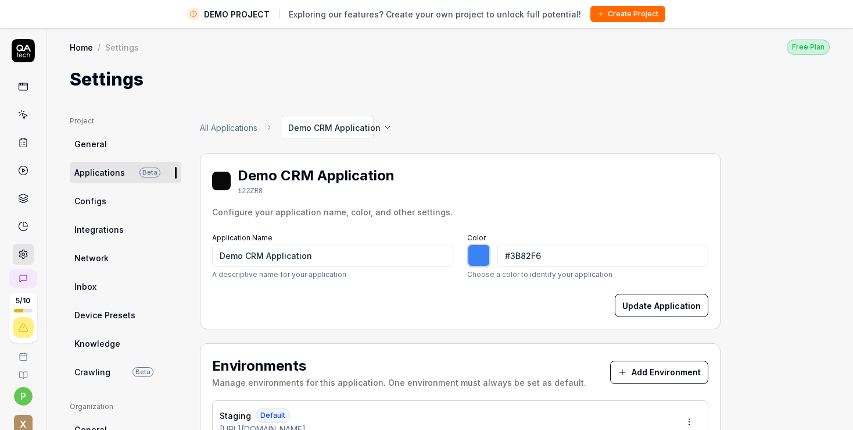
click at [84, 176] on span "Applications" at bounding box center [99, 172] width 51 height 12
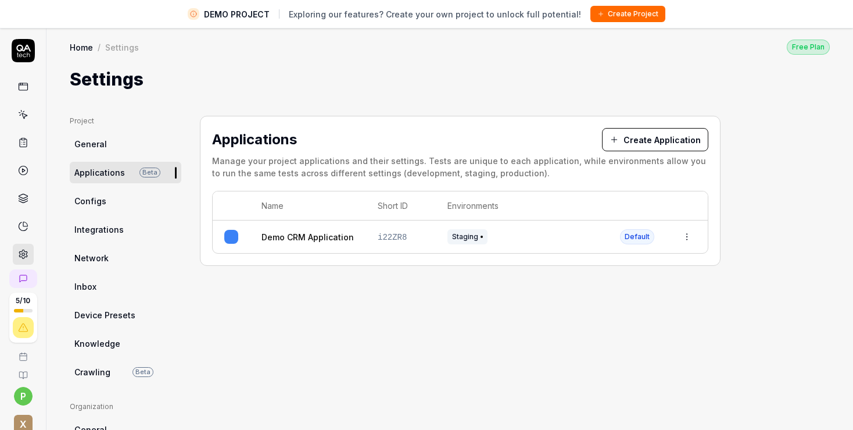
click at [74, 141] on link "General" at bounding box center [126, 144] width 112 height 22
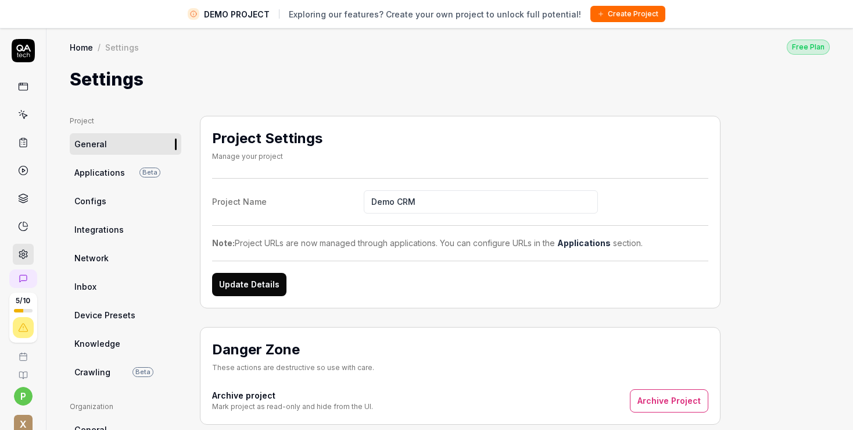
click at [87, 201] on span "Configs" at bounding box center [90, 201] width 32 height 12
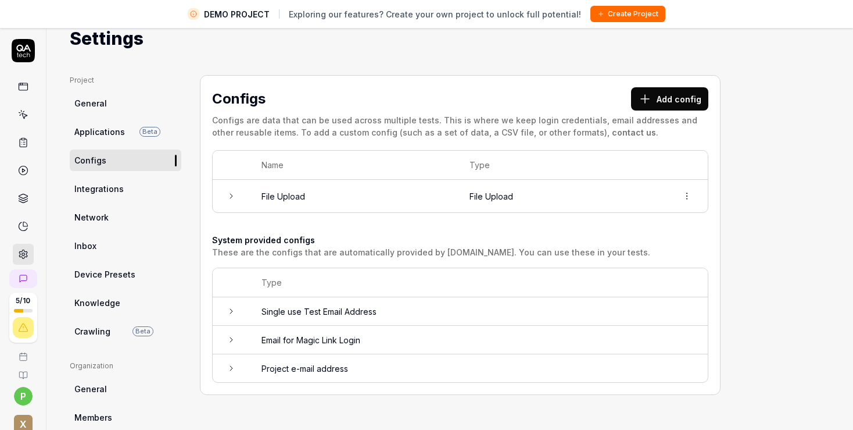
scroll to position [67, 0]
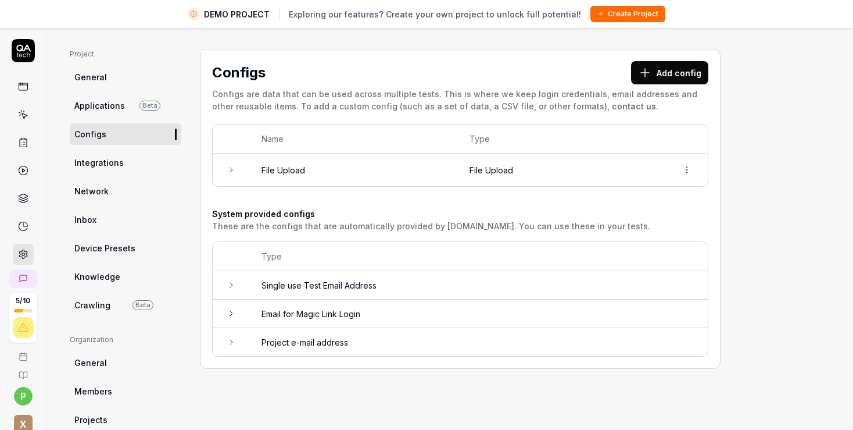
click at [229, 170] on icon at bounding box center [231, 169] width 9 height 9
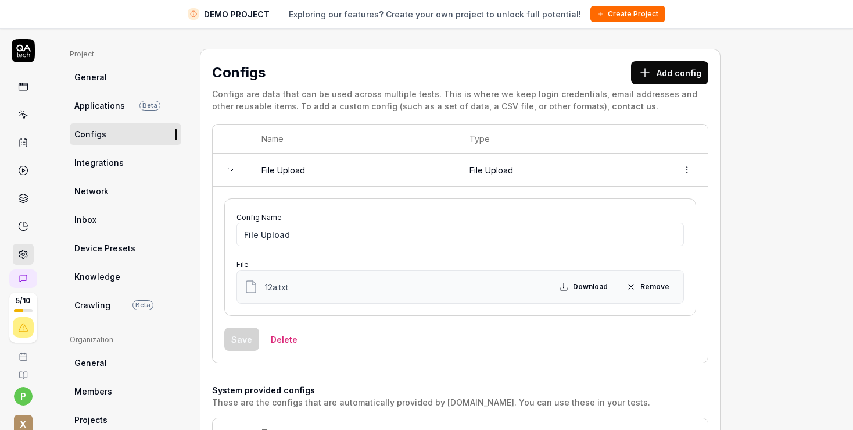
click at [229, 169] on icon at bounding box center [231, 169] width 9 height 9
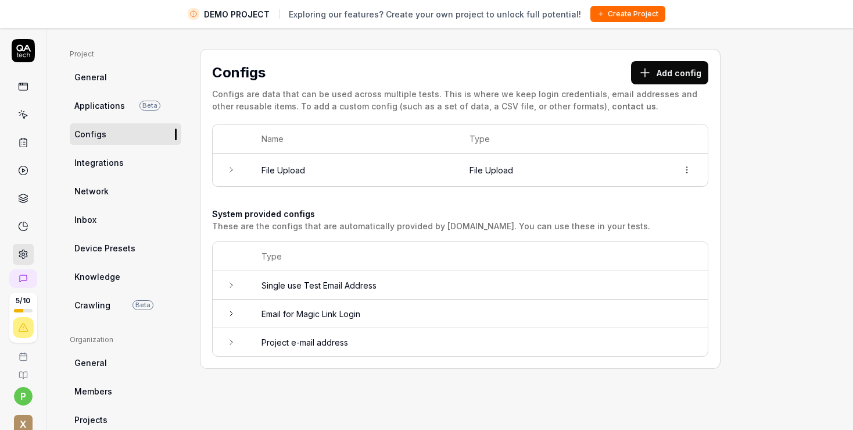
click at [229, 169] on icon at bounding box center [231, 169] width 9 height 9
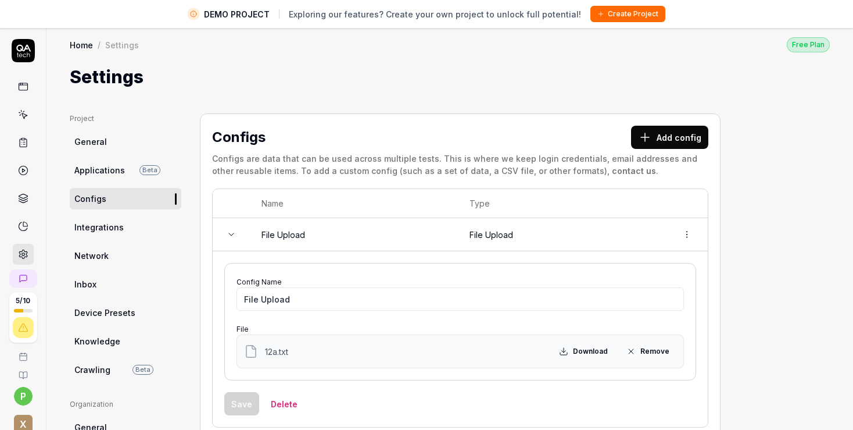
scroll to position [0, 0]
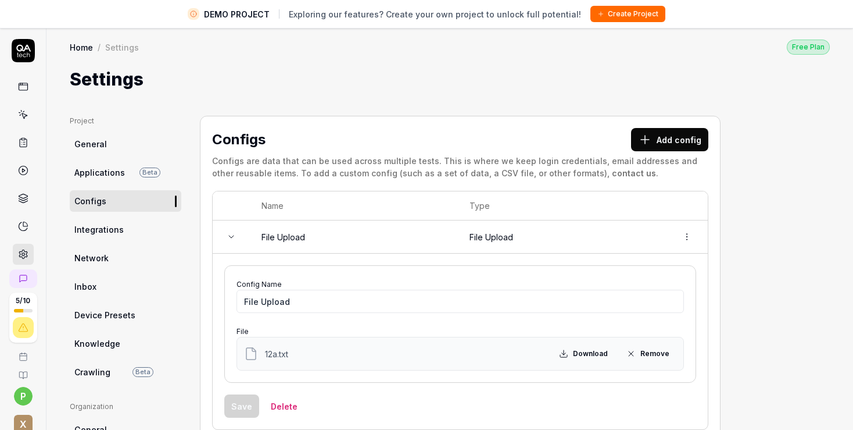
click at [87, 226] on span "Integrations" at bounding box center [98, 229] width 49 height 12
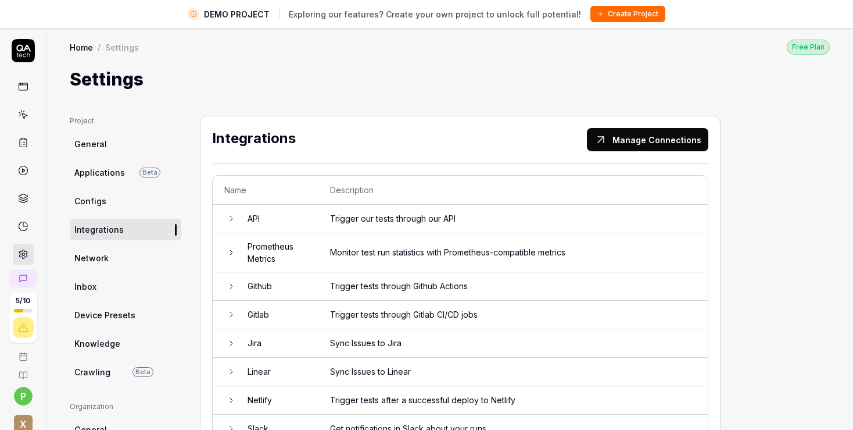
click at [95, 255] on span "Network" at bounding box center [91, 258] width 34 height 12
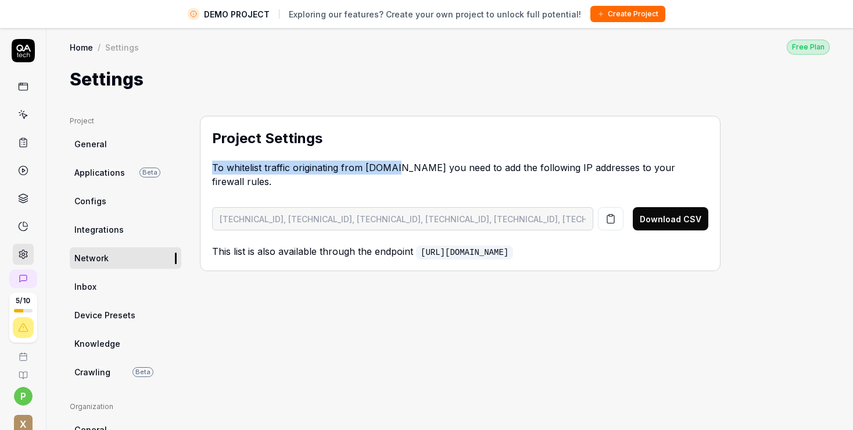
drag, startPoint x: 214, startPoint y: 163, endPoint x: 394, endPoint y: 167, distance: 179.7
click at [394, 167] on p "To whitelist traffic originating from QA.tech you need to add the following IP …" at bounding box center [460, 176] width 497 height 33
copy p "To whitelist traffic originating from QA.tec"
click at [109, 206] on link "Configs" at bounding box center [126, 201] width 112 height 22
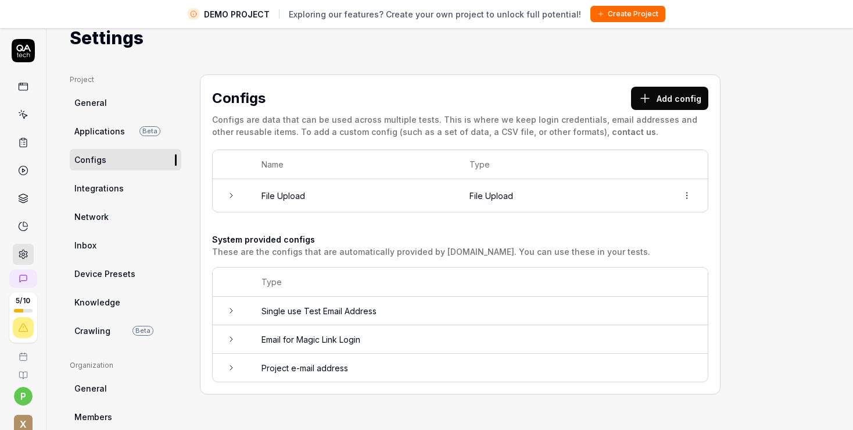
scroll to position [67, 0]
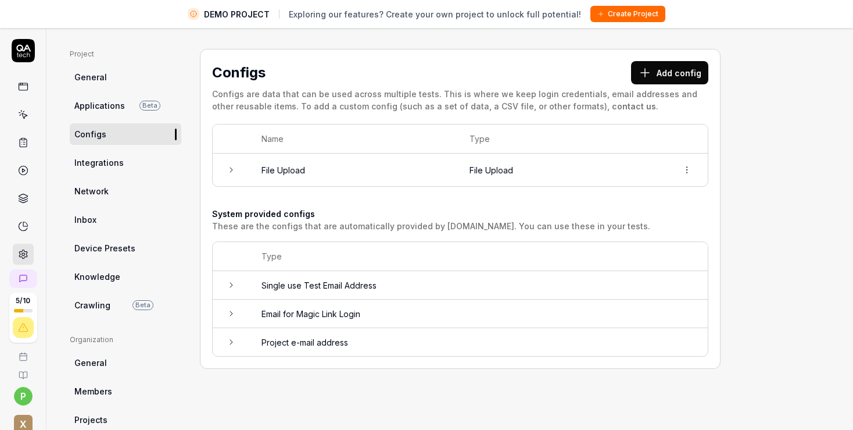
click at [234, 170] on icon at bounding box center [231, 169] width 9 height 9
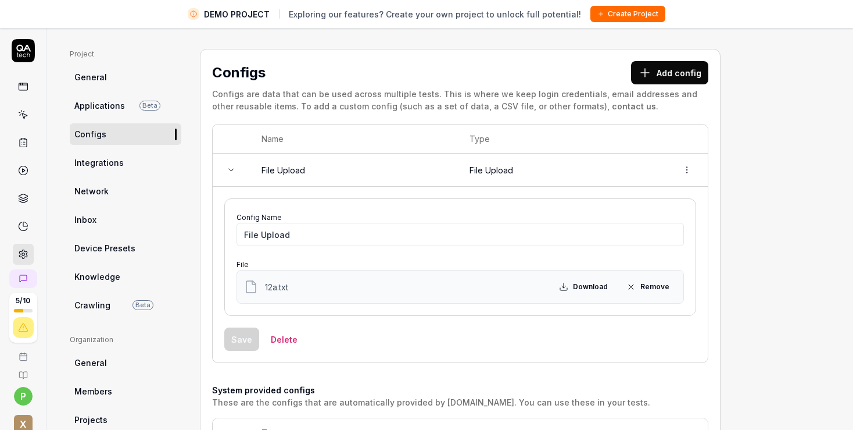
click at [234, 170] on icon at bounding box center [231, 169] width 9 height 9
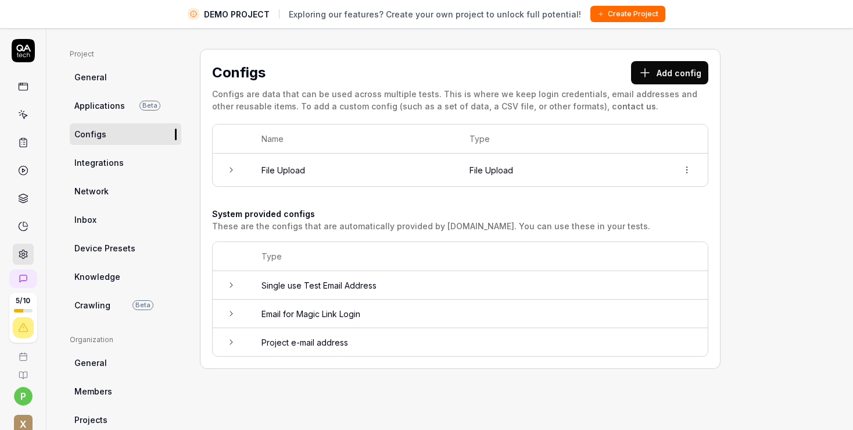
scroll to position [0, 0]
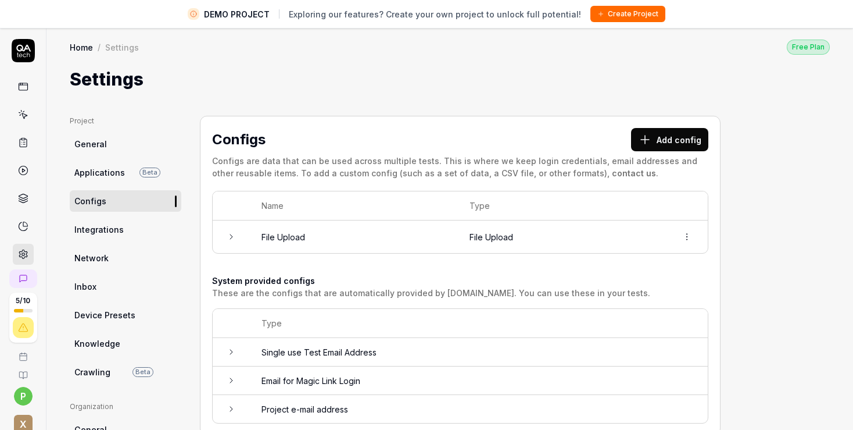
click at [107, 143] on link "General" at bounding box center [126, 144] width 112 height 22
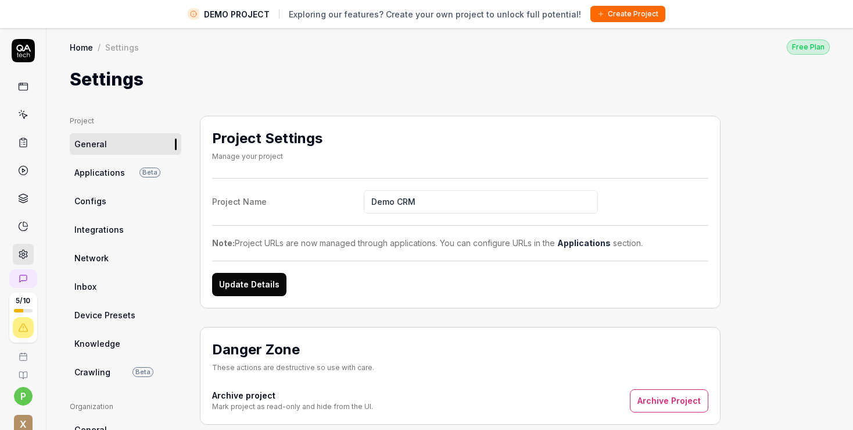
click at [93, 170] on span "Applications" at bounding box center [99, 172] width 51 height 12
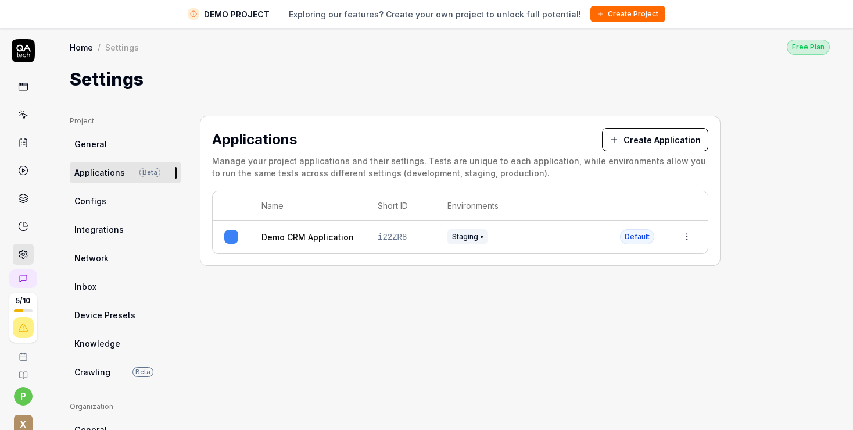
click at [662, 135] on button "Create Application" at bounding box center [655, 139] width 106 height 23
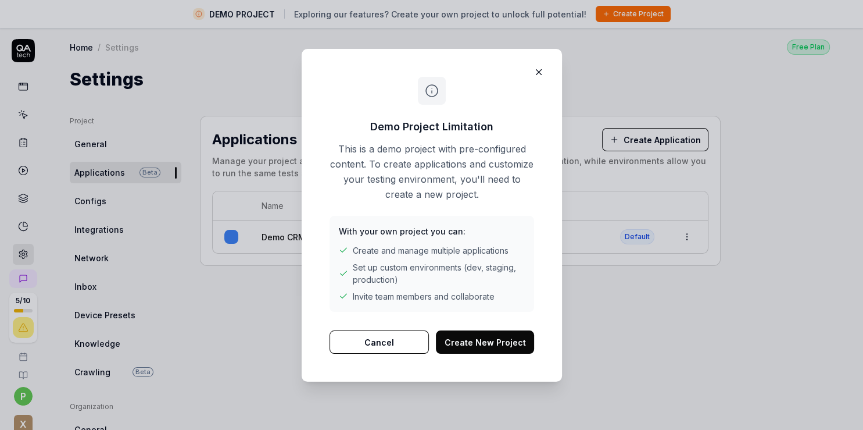
click at [471, 341] on button "Create New Project" at bounding box center [485, 341] width 98 height 23
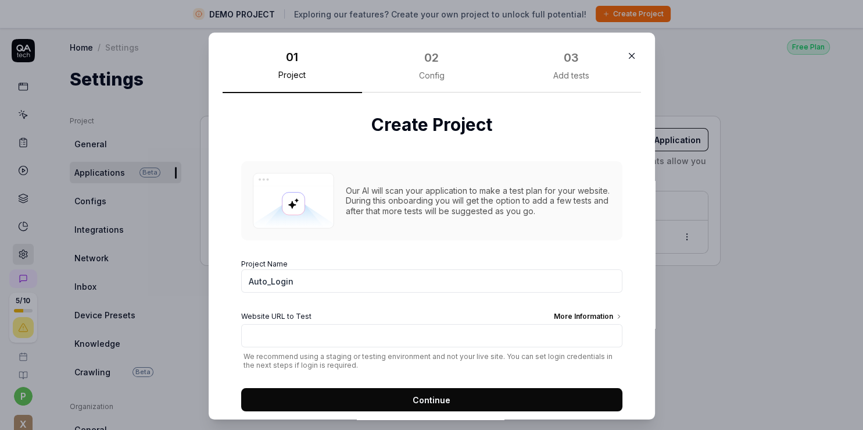
type input "Auto_Login"
click at [327, 340] on input "Website URL to Test More Information" at bounding box center [431, 335] width 381 height 23
paste input "https://practicetestautomation.com/logged-in-successfully/"
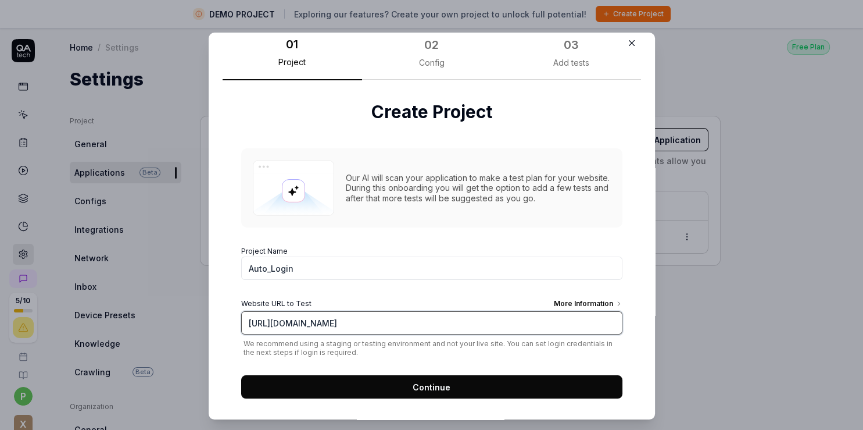
scroll to position [23, 0]
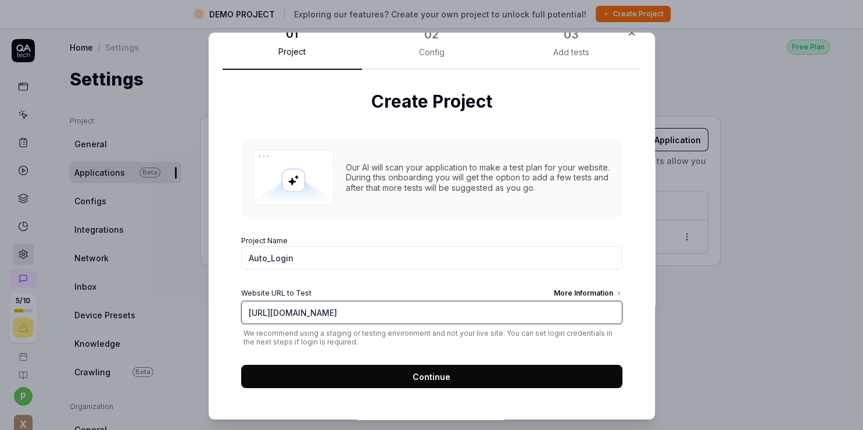
type input "https://practicetestautomation.com/logged-in-successfully/"
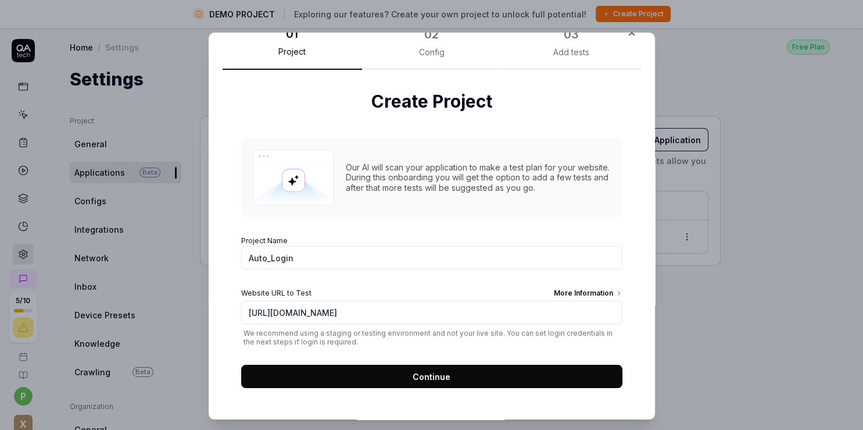
click at [346, 370] on button "Continue" at bounding box center [431, 376] width 381 height 23
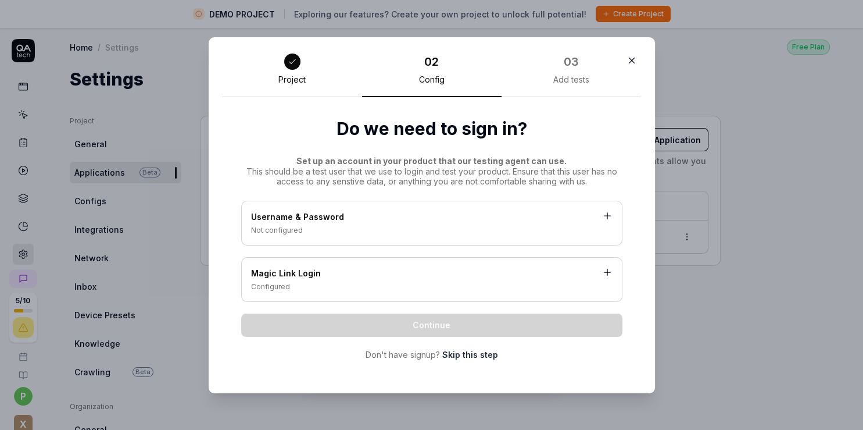
click at [400, 224] on div "Username & Password" at bounding box center [432, 217] width 362 height 15
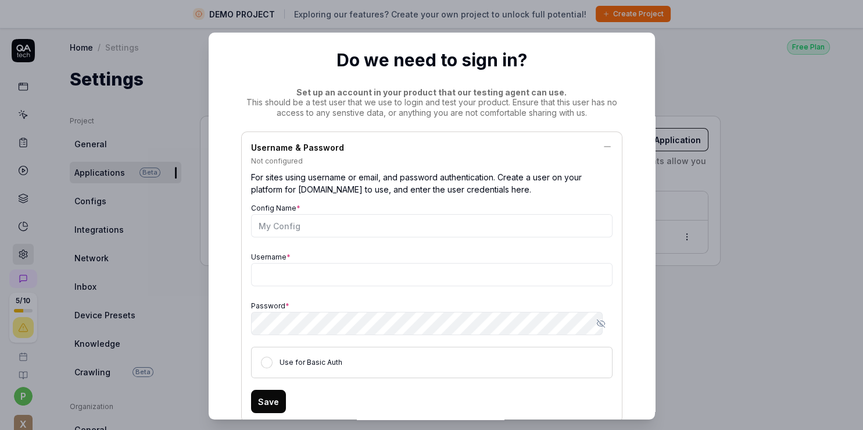
scroll to position [67, 0]
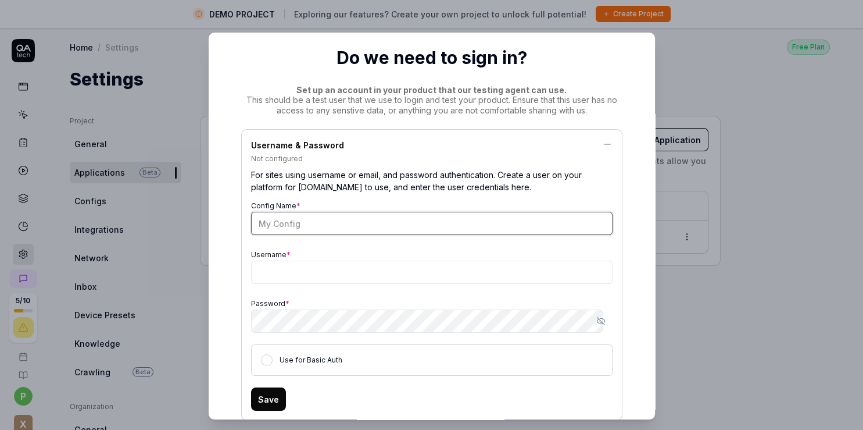
click at [329, 224] on input "Config Name *" at bounding box center [432, 223] width 362 height 23
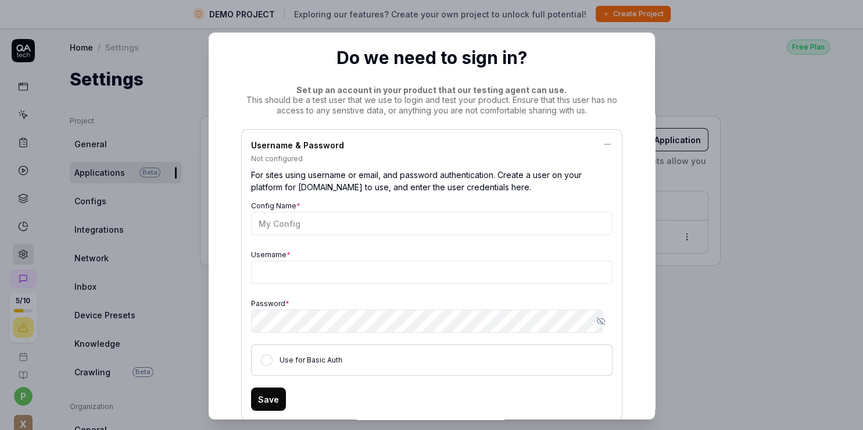
click at [266, 353] on div "Use for Basic Auth" at bounding box center [432, 359] width 362 height 31
click at [262, 361] on button "Use for Basic Auth" at bounding box center [267, 360] width 12 height 12
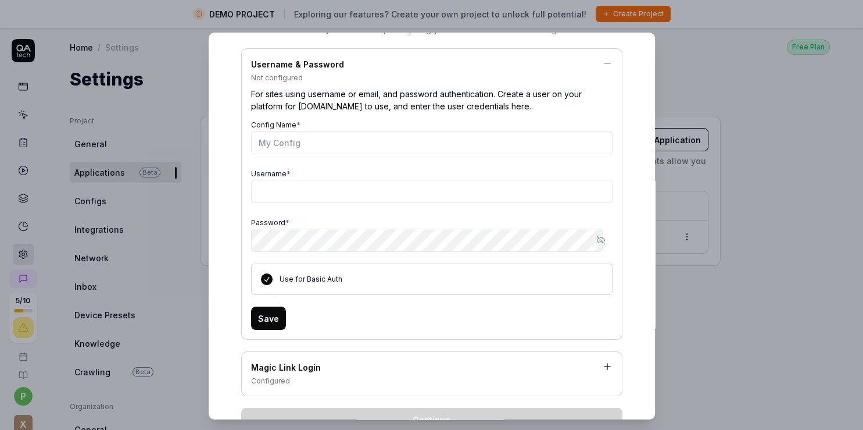
scroll to position [201, 0]
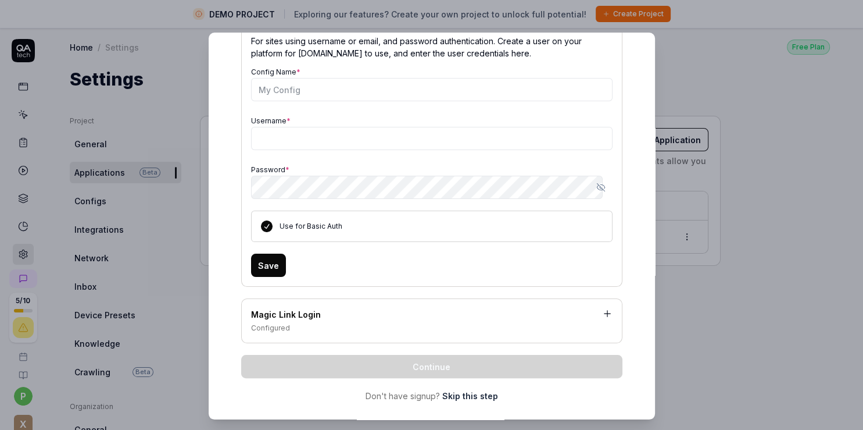
click at [264, 228] on button "Use for Basic Auth" at bounding box center [267, 226] width 12 height 12
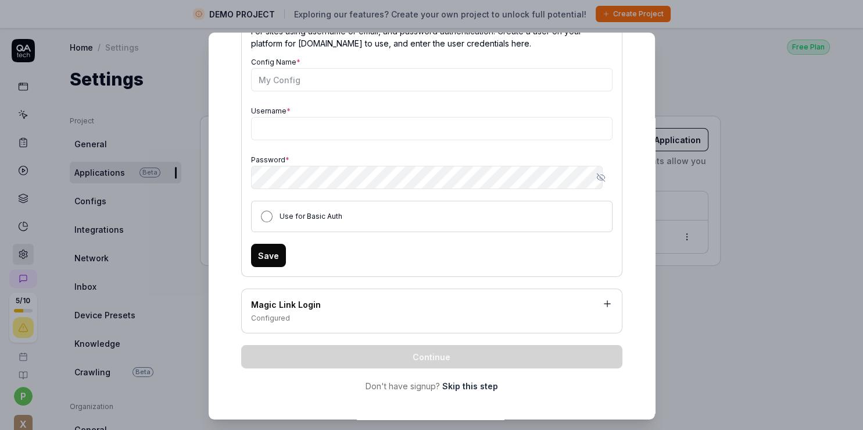
scroll to position [214, 0]
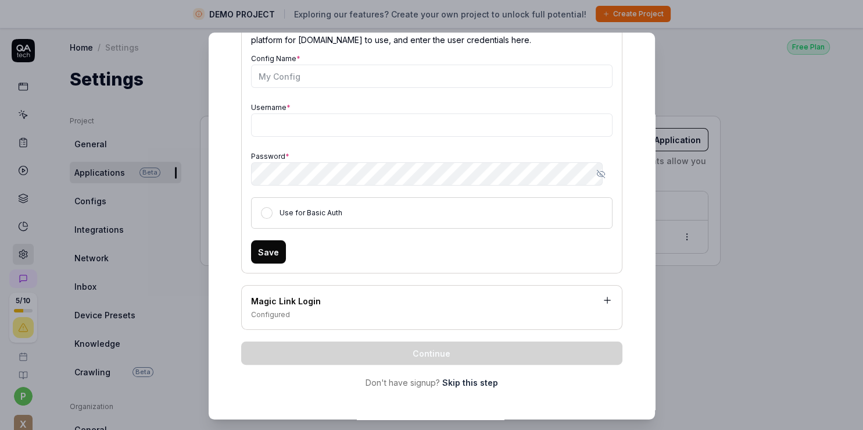
click at [295, 298] on div "Magic Link Login" at bounding box center [432, 302] width 362 height 15
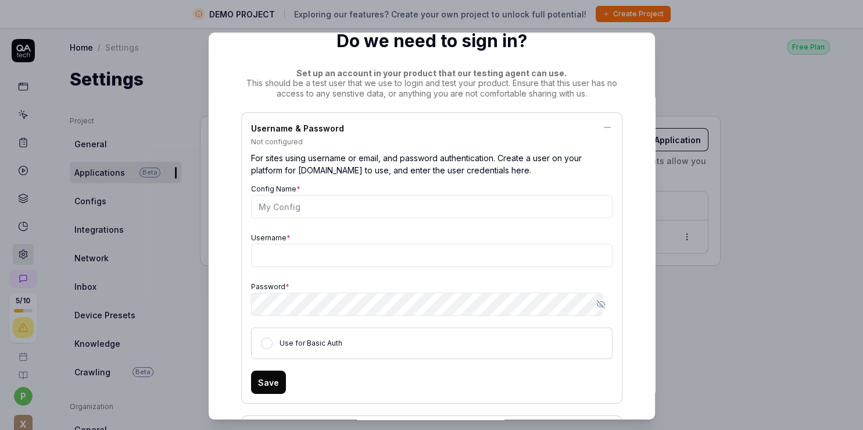
scroll to position [65, 0]
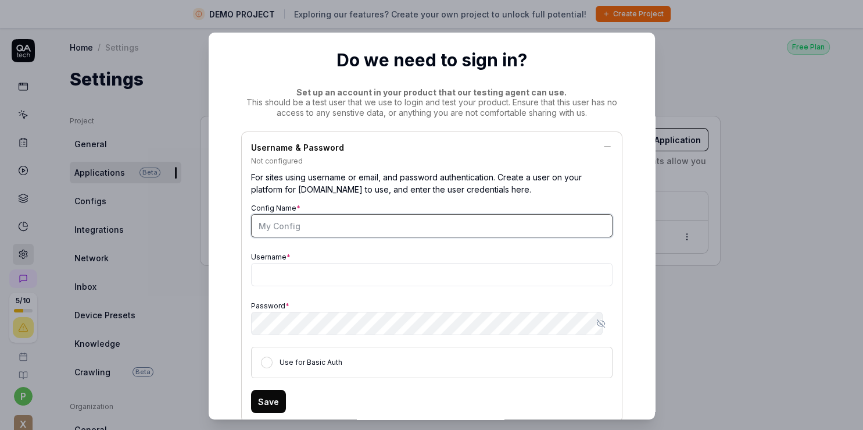
click at [300, 233] on input "Config Name *" at bounding box center [432, 225] width 362 height 23
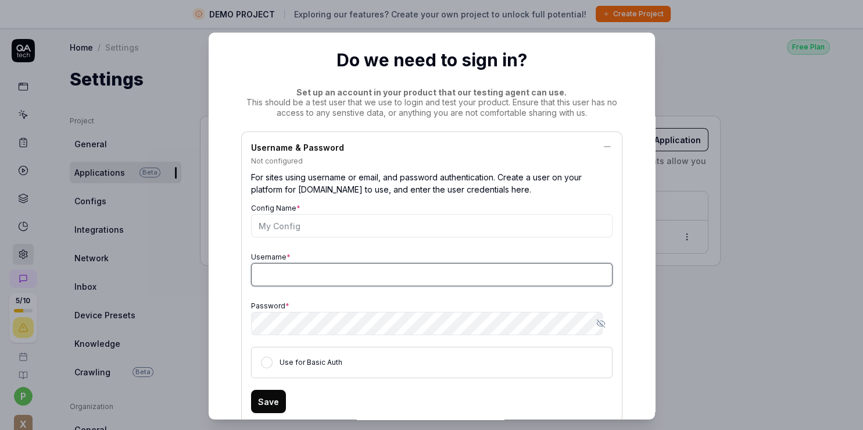
click at [281, 271] on input "Username *" at bounding box center [432, 274] width 362 height 23
paste input "https://practicetestautomation.com/logged-in-successfully/"
type input "https://practicetestautomation.com/logged-in-successfully/"
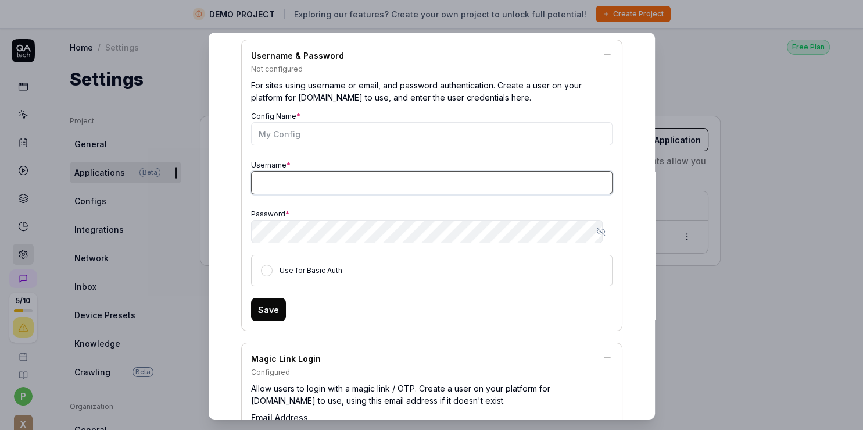
scroll to position [131, 0]
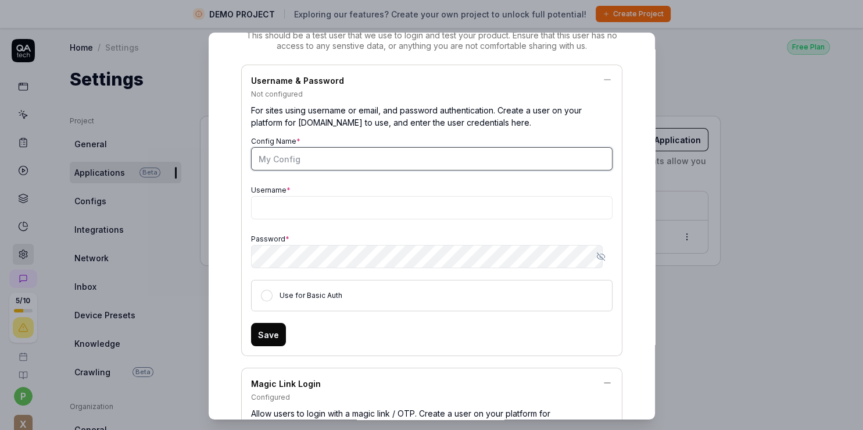
click at [280, 162] on input "Config Name *" at bounding box center [432, 158] width 362 height 23
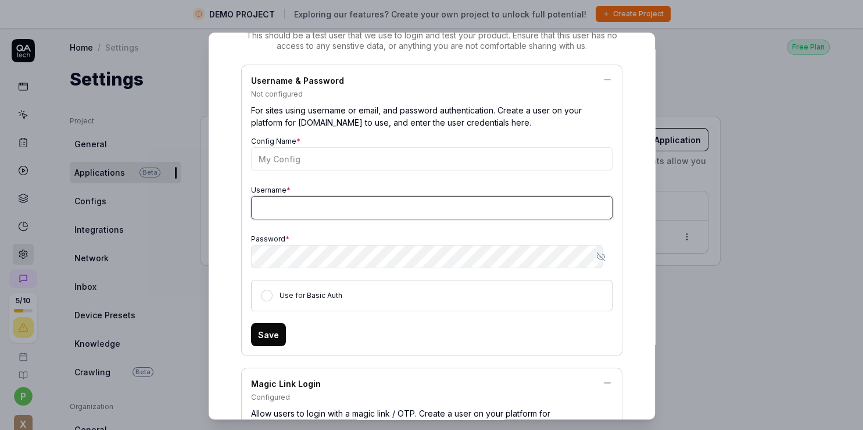
click at [262, 205] on input "Username *" at bounding box center [432, 207] width 362 height 23
type input "student"
click at [597, 255] on icon "button" at bounding box center [600, 256] width 6 height 5
click at [255, 340] on button "Save" at bounding box center [268, 334] width 35 height 23
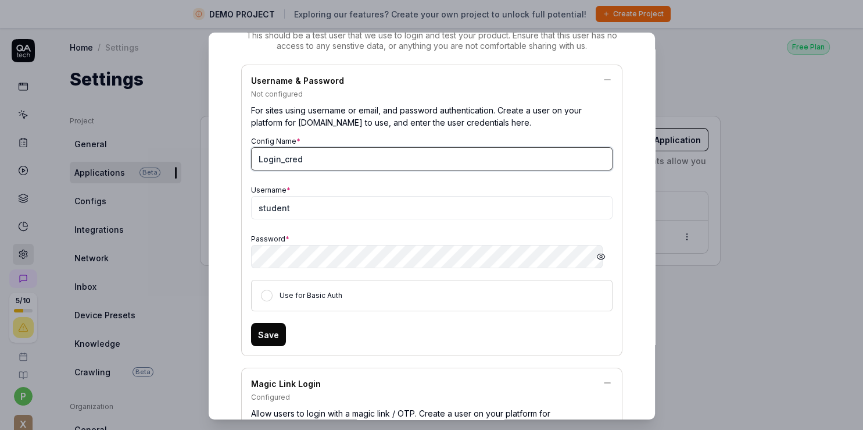
type input "Login_cred"
click at [270, 338] on button "Save" at bounding box center [268, 334] width 35 height 23
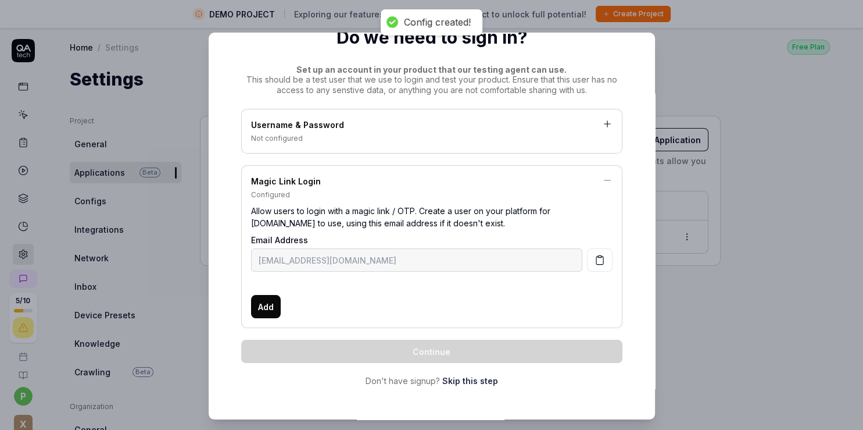
scroll to position [86, 0]
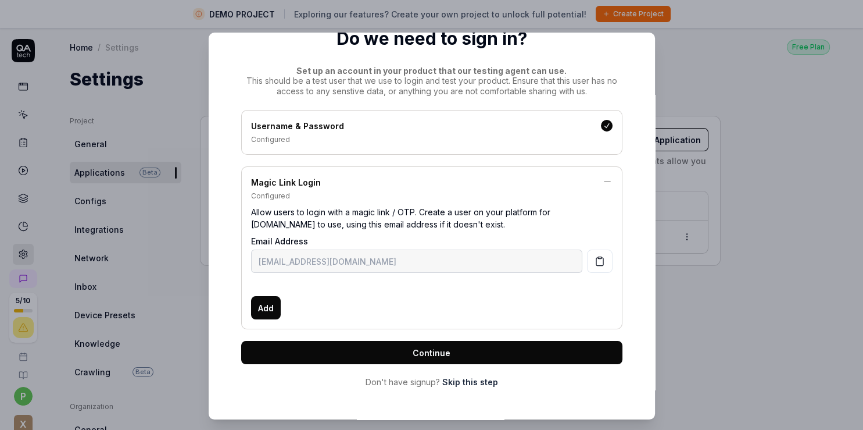
click at [363, 346] on button "Continue" at bounding box center [431, 352] width 381 height 23
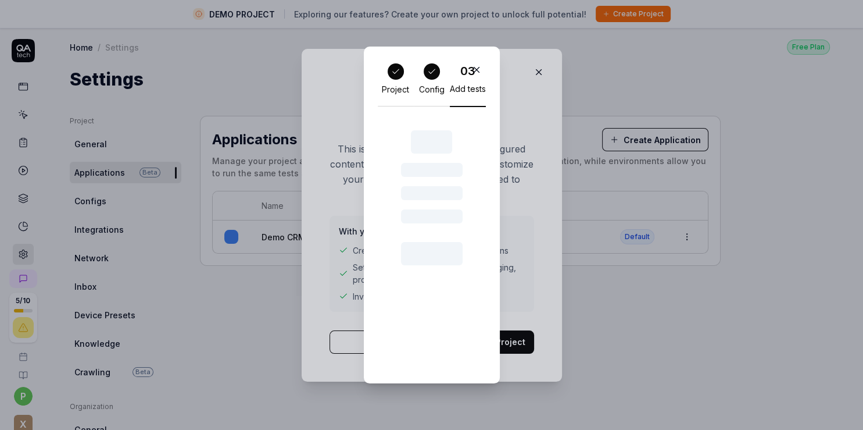
scroll to position [0, 0]
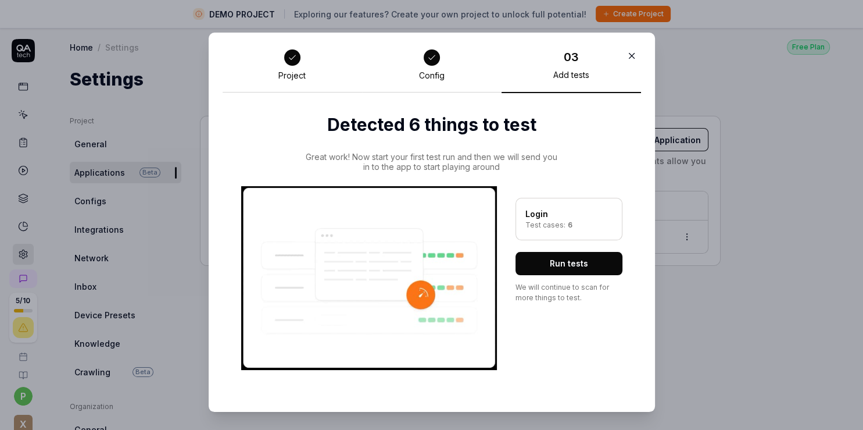
click at [548, 260] on button "Run tests" at bounding box center [569, 263] width 107 height 23
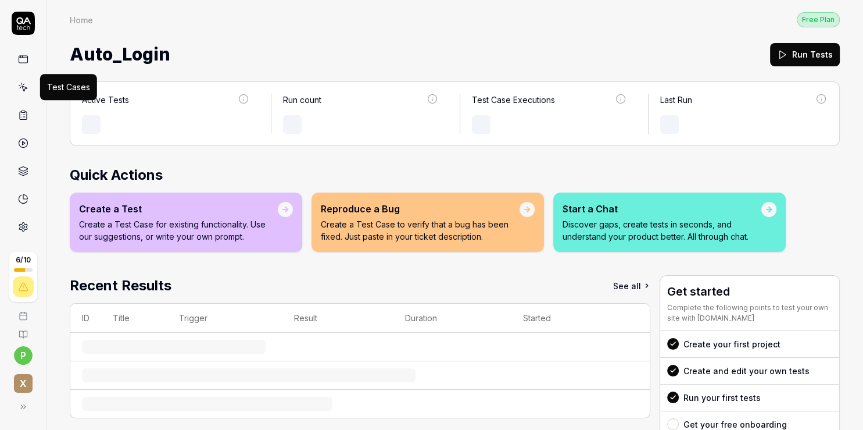
click at [23, 84] on icon at bounding box center [23, 84] width 1 height 1
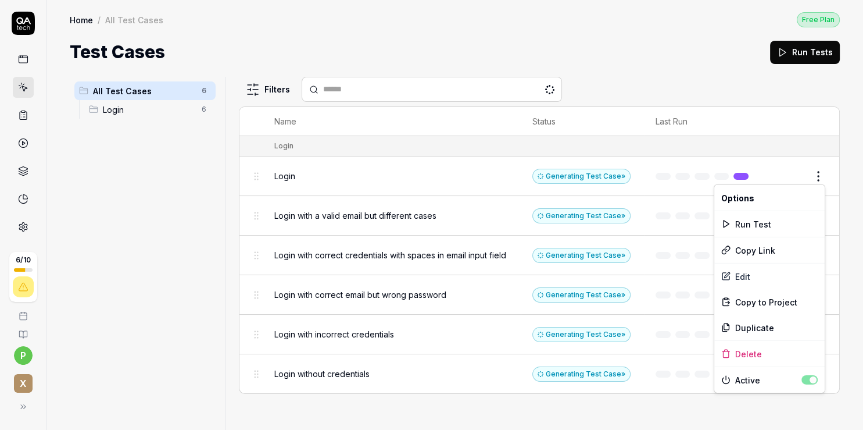
click at [821, 170] on html "6 / 10 p x Home / All Test Cases Free Plan Home / All Test Cases Free Plan Test…" at bounding box center [431, 215] width 863 height 430
click at [799, 222] on div "Run Test" at bounding box center [770, 224] width 110 height 26
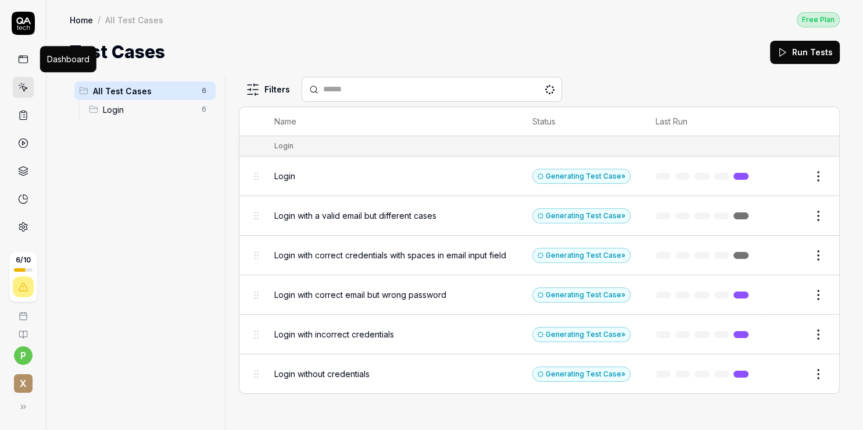
click at [31, 59] on link at bounding box center [23, 59] width 21 height 21
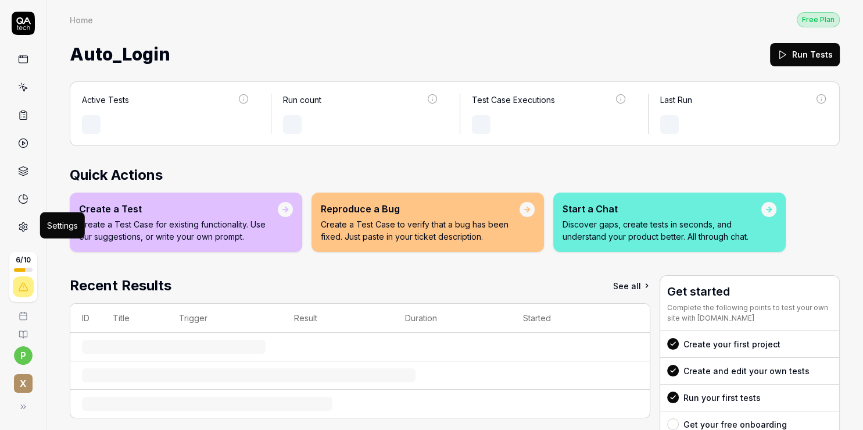
click at [24, 226] on icon at bounding box center [23, 227] width 10 height 10
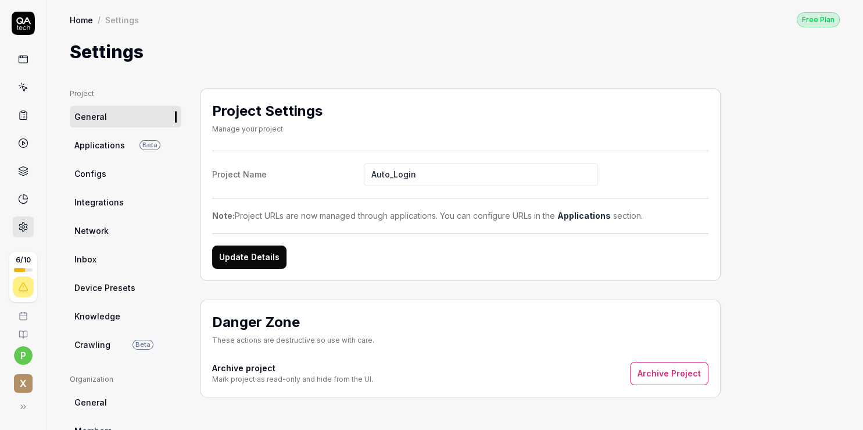
click at [104, 137] on link "Applications Beta" at bounding box center [126, 145] width 112 height 22
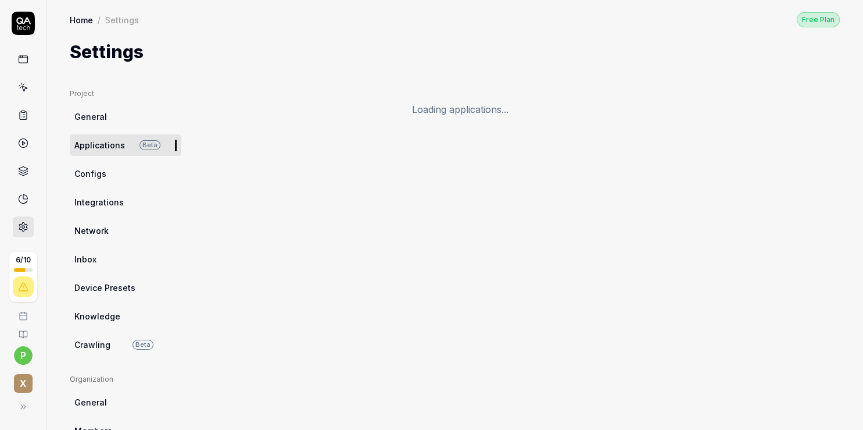
click at [102, 117] on span "General" at bounding box center [90, 116] width 33 height 12
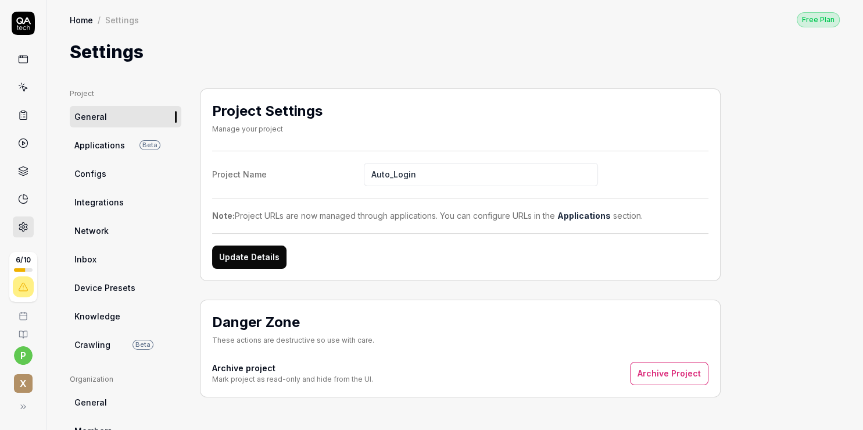
click at [276, 248] on button "Update Details" at bounding box center [249, 256] width 74 height 23
click at [111, 145] on span "Applications" at bounding box center [99, 145] width 51 height 12
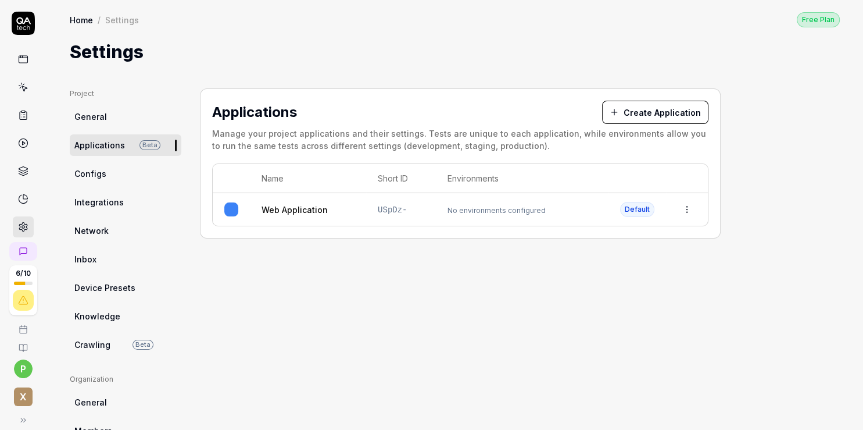
click at [689, 212] on html "6 / 10 p x Home / Settings Free Plan Home / Settings Free Plan Settings Project…" at bounding box center [431, 215] width 863 height 430
click at [617, 290] on div "Edit" at bounding box center [634, 285] width 136 height 26
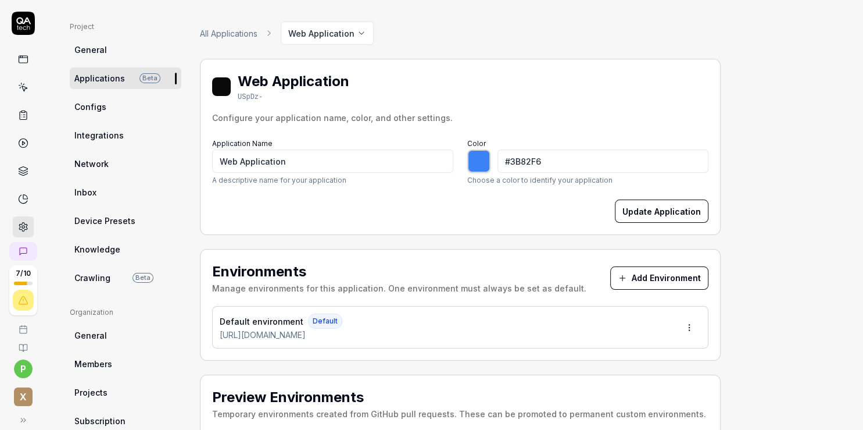
scroll to position [67, 0]
click at [685, 327] on html "7 / 10 p x Home / Settings Free Plan Home / Settings Free Plan Settings Project…" at bounding box center [431, 215] width 863 height 430
click at [633, 381] on div "Edit" at bounding box center [646, 380] width 118 height 26
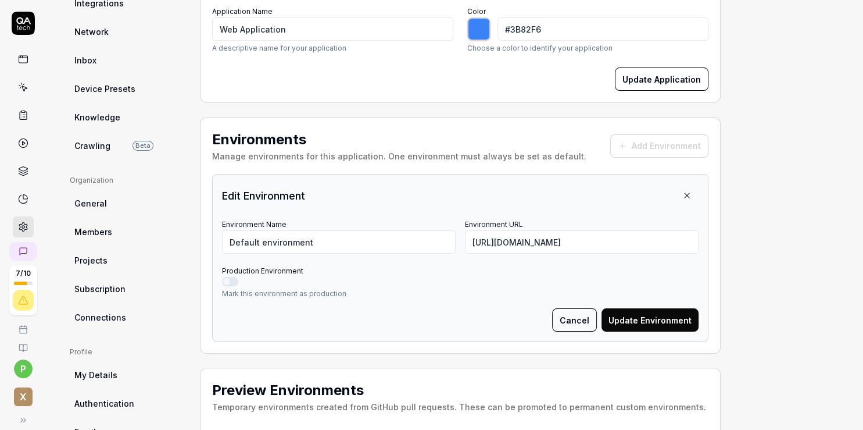
scroll to position [201, 0]
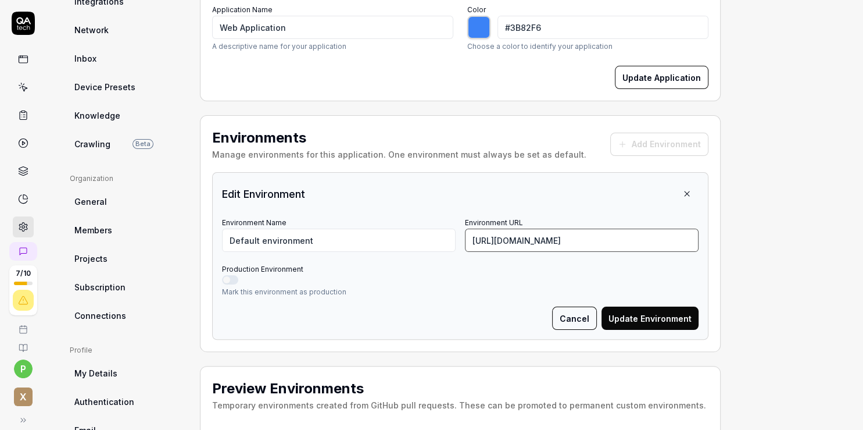
click at [655, 234] on input "https://practicetestautomation.com/logged-in-successfully/" at bounding box center [582, 239] width 234 height 23
paste input "Password123"
type input "Password123"
type input "*******"
paste input "https://practicetestautomation.com/practice-test-login/"
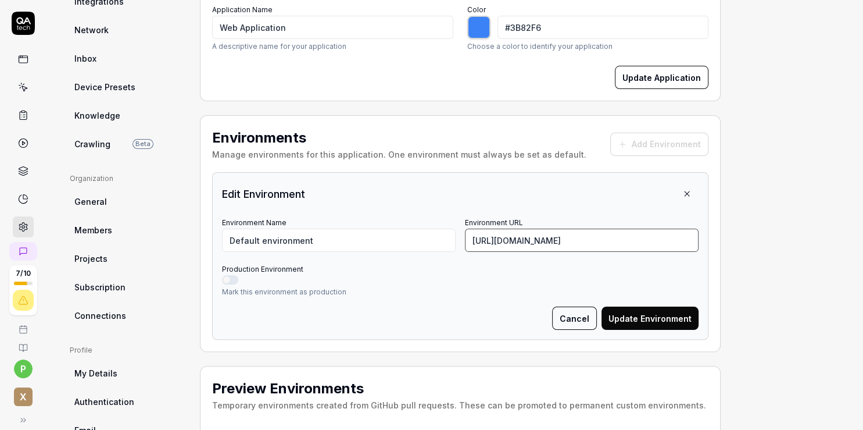
type input "https://practicetestautomation.com/practice-test-login/"
click at [363, 245] on input "Default environment" at bounding box center [339, 239] width 234 height 23
click at [632, 316] on button "Update Environment" at bounding box center [650, 317] width 97 height 23
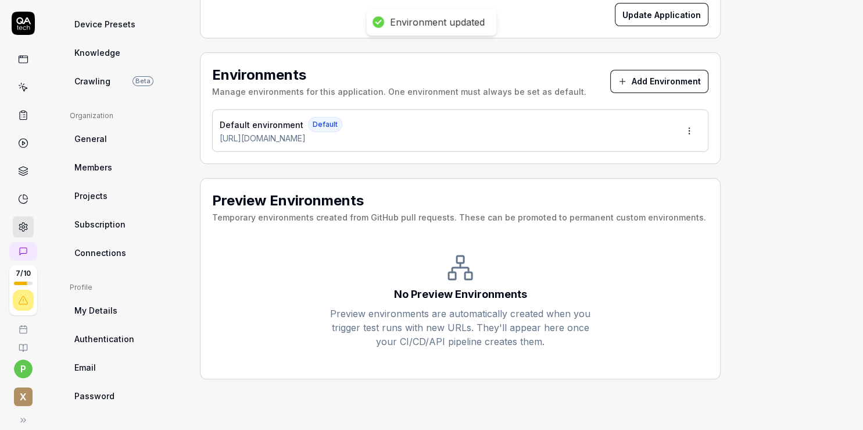
type input "*******"
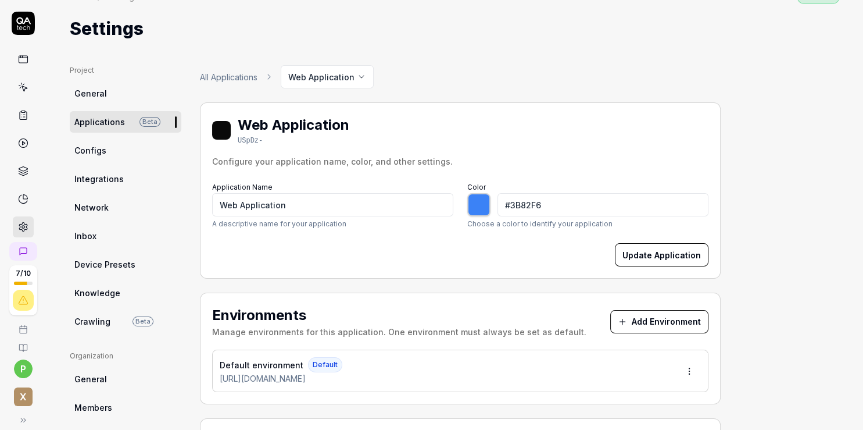
scroll to position [0, 0]
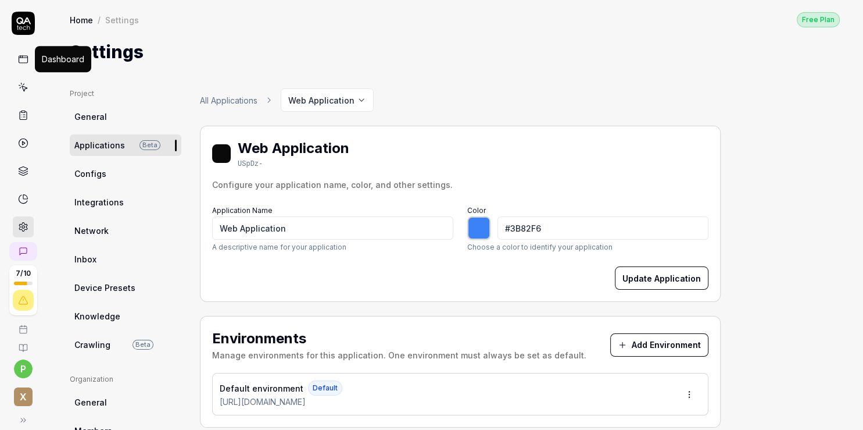
click at [20, 58] on icon at bounding box center [23, 58] width 9 height 0
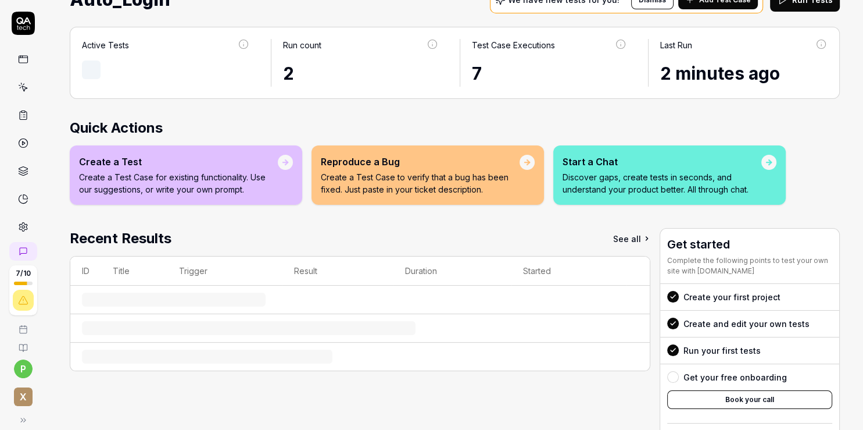
scroll to position [107, 0]
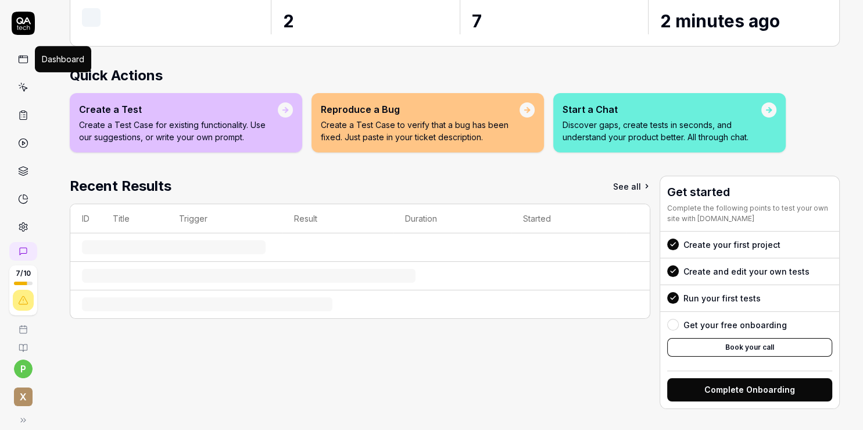
click at [21, 62] on icon at bounding box center [23, 59] width 10 height 10
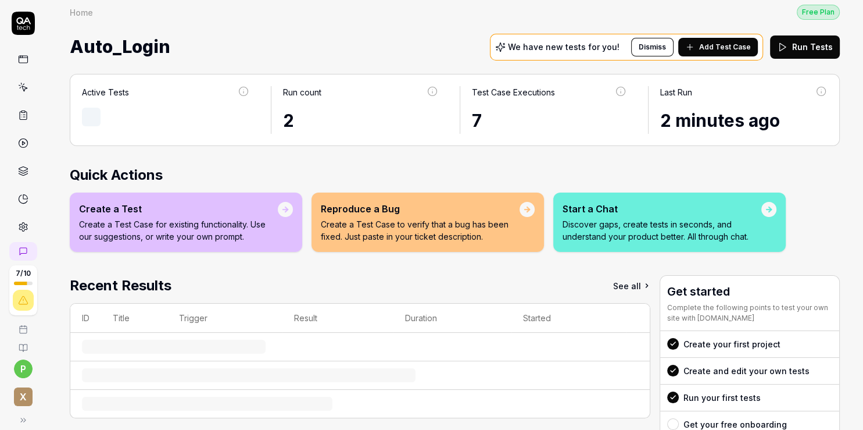
scroll to position [0, 0]
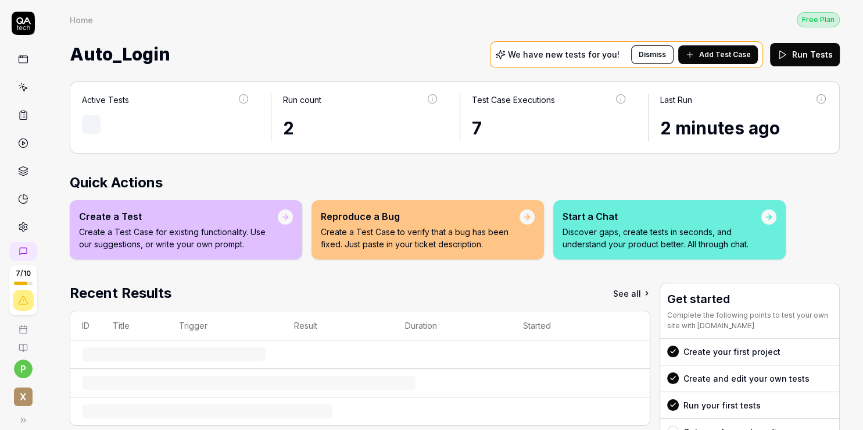
click at [13, 63] on link at bounding box center [23, 59] width 21 height 21
click at [23, 92] on icon at bounding box center [23, 87] width 10 height 10
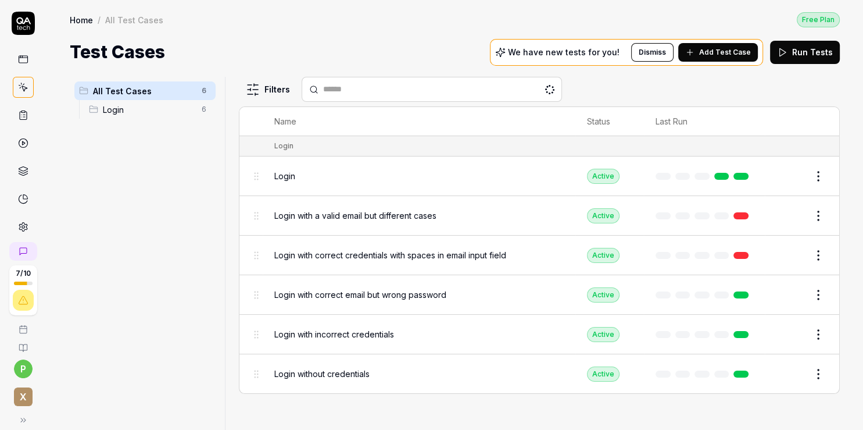
click at [792, 173] on button "Edit" at bounding box center [791, 176] width 28 height 19
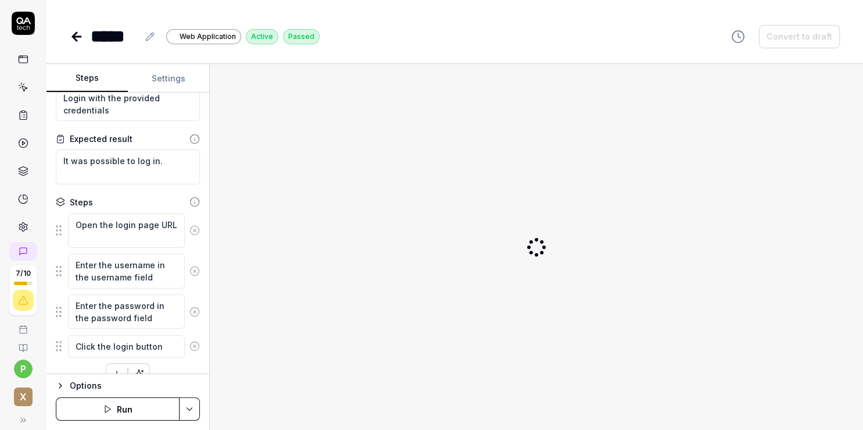
scroll to position [51, 0]
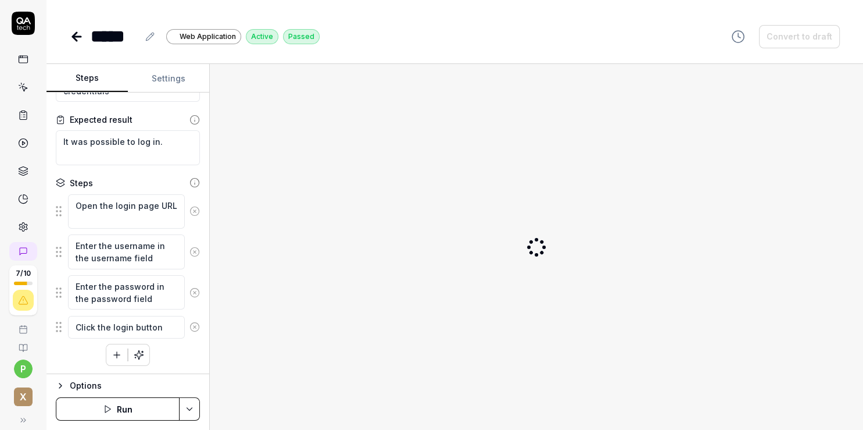
click at [109, 410] on icon "button" at bounding box center [107, 408] width 9 height 9
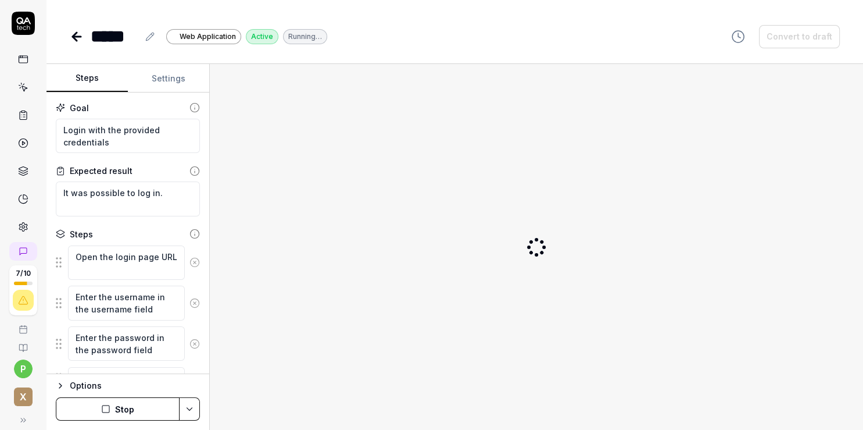
type textarea "*"
click at [160, 73] on button "Settings" at bounding box center [168, 79] width 81 height 28
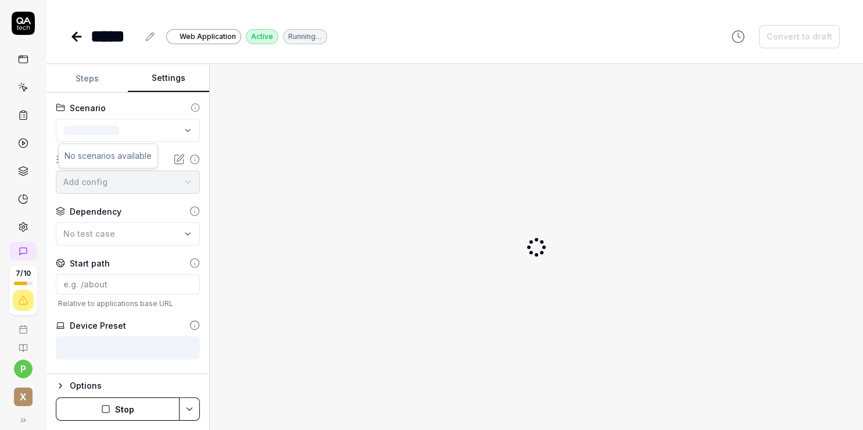
click at [184, 130] on html "7 / 10 p x ***** Web Application Active Running… Convert to draft Steps Setting…" at bounding box center [431, 215] width 863 height 430
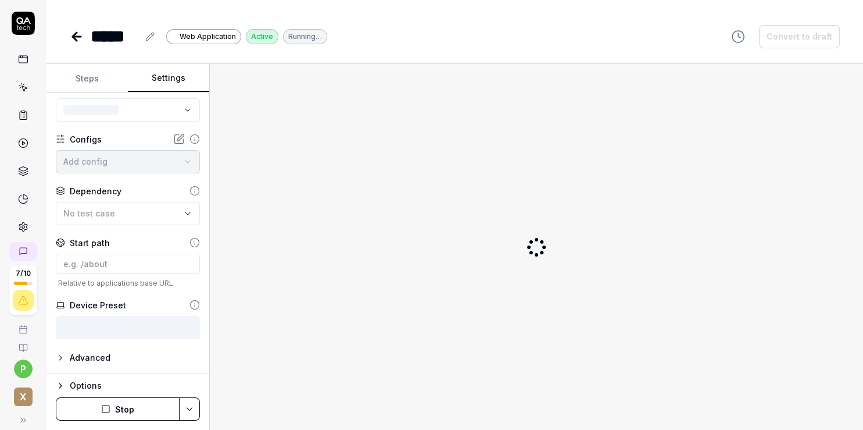
click at [59, 359] on icon "button" at bounding box center [60, 357] width 9 height 9
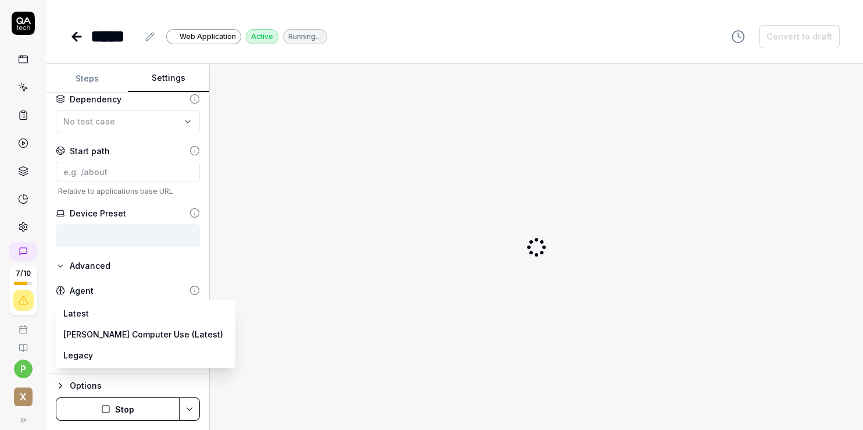
click at [95, 316] on body "**********" at bounding box center [431, 215] width 863 height 430
select select "**********"
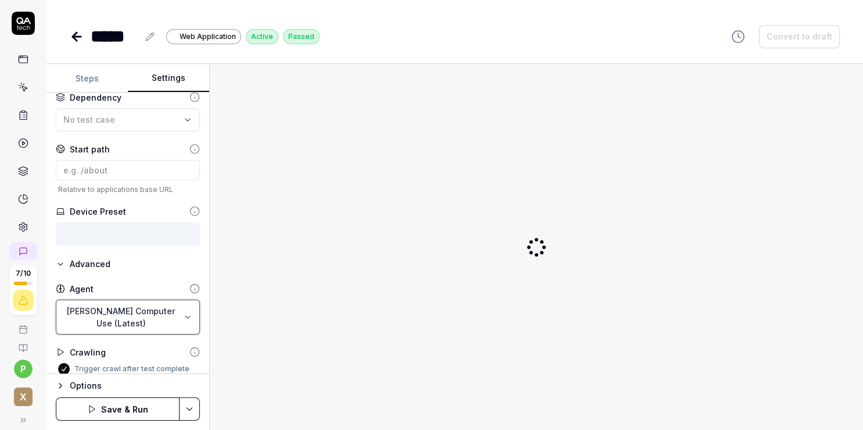
scroll to position [125, 0]
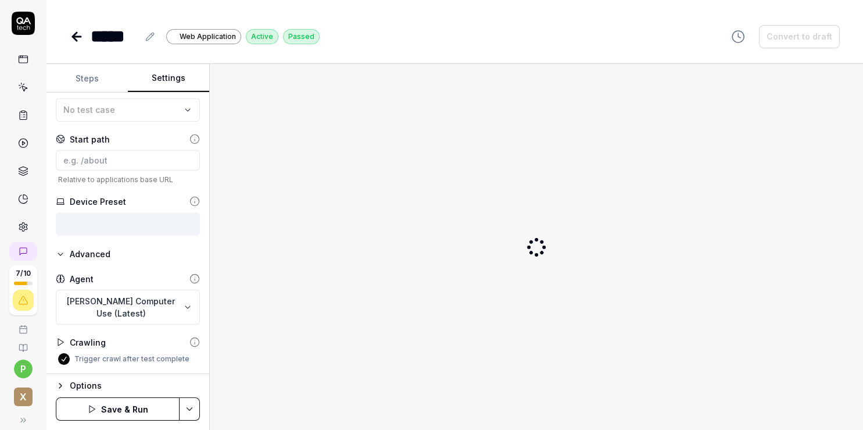
click at [108, 408] on button "Save & Run" at bounding box center [118, 408] width 124 height 23
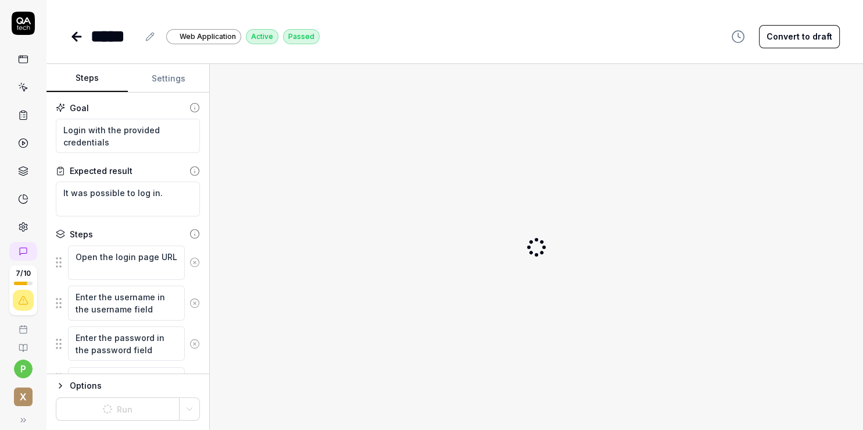
click at [96, 74] on button "Steps" at bounding box center [87, 79] width 81 height 28
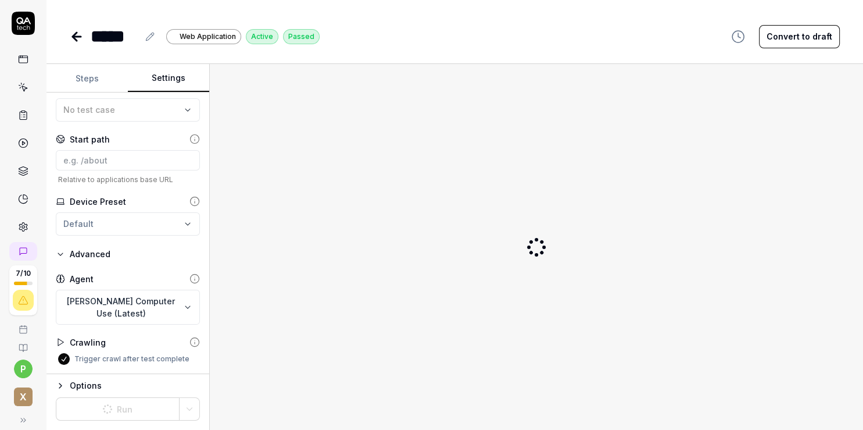
click at [170, 78] on button "Settings" at bounding box center [168, 79] width 81 height 28
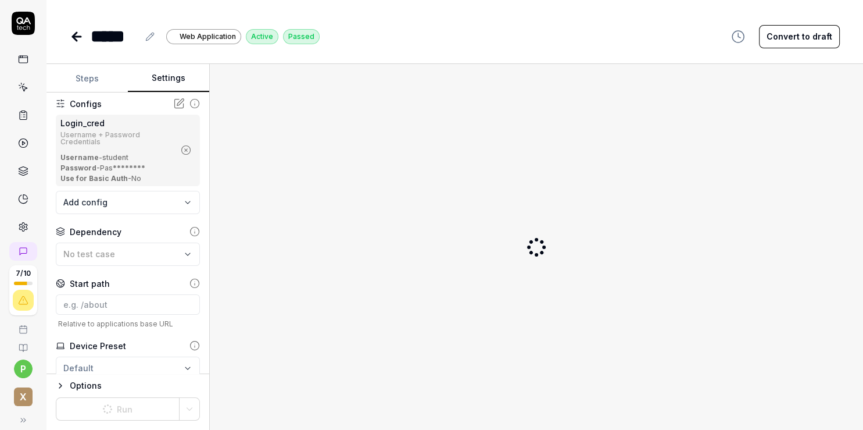
scroll to position [201, 0]
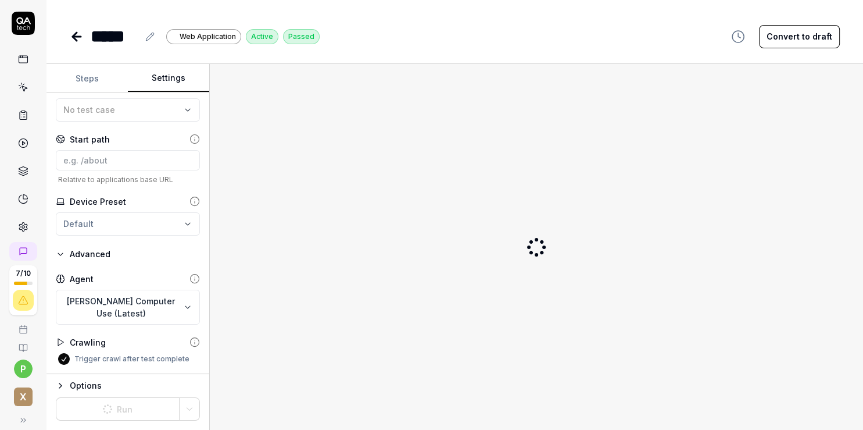
click at [59, 341] on icon at bounding box center [60, 341] width 9 height 9
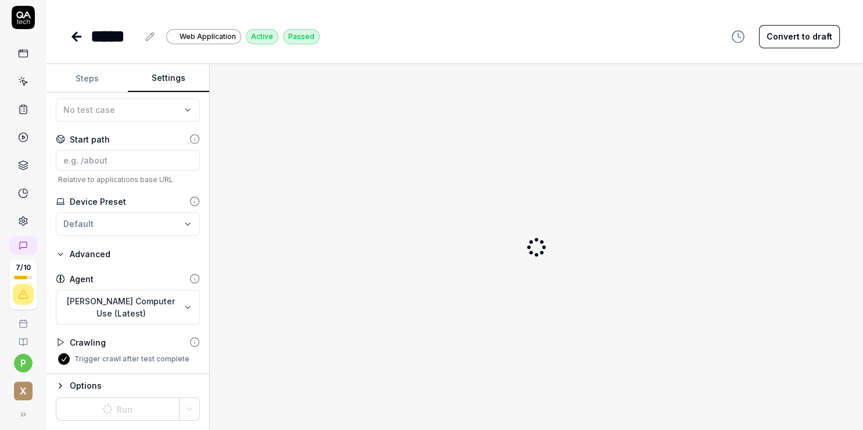
scroll to position [12, 0]
click at [190, 344] on icon at bounding box center [195, 342] width 10 height 10
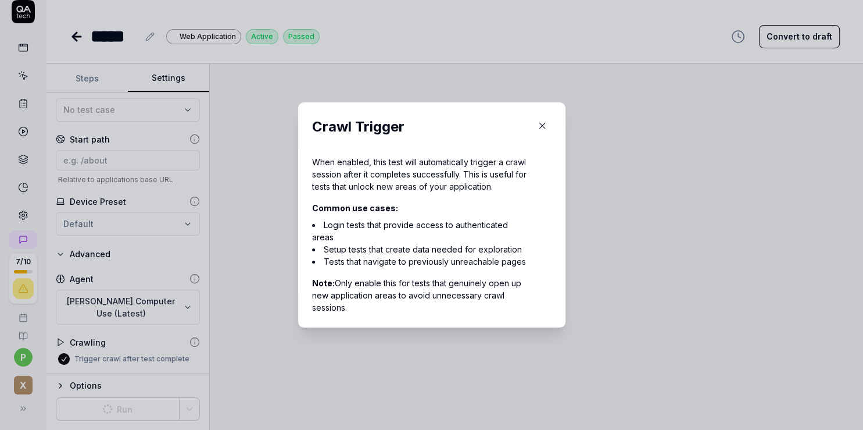
scroll to position [201, 0]
click at [537, 127] on icon "button" at bounding box center [542, 125] width 10 height 10
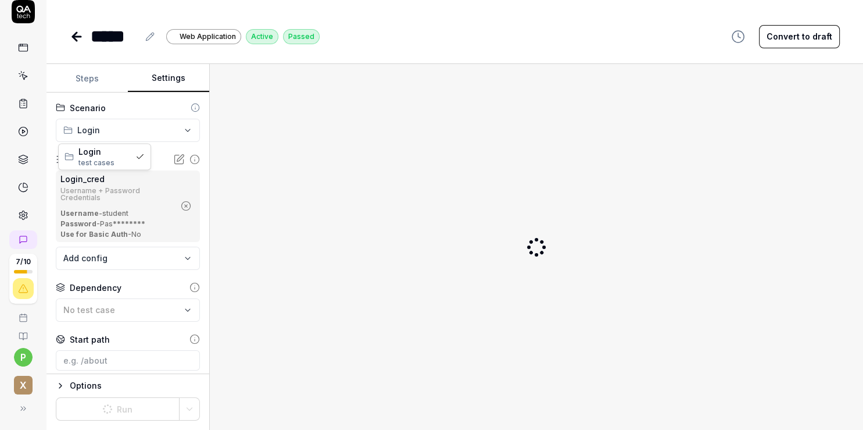
scroll to position [12, 0]
click at [149, 131] on html "**********" at bounding box center [431, 215] width 863 height 430
click at [99, 76] on button "Steps" at bounding box center [87, 79] width 81 height 28
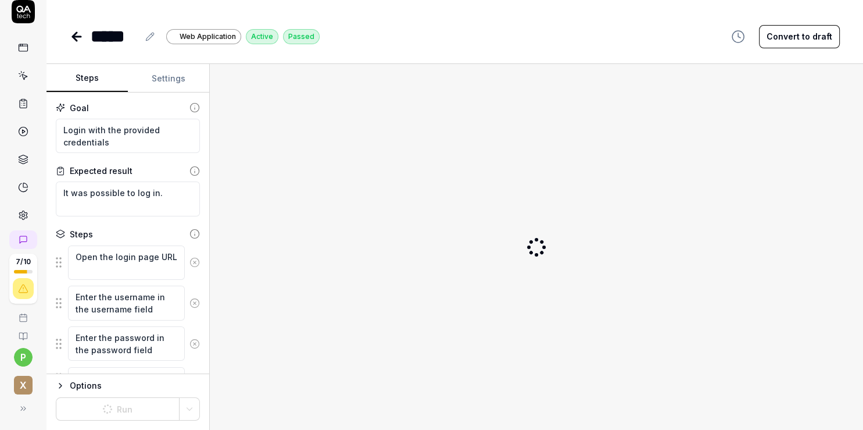
scroll to position [51, 0]
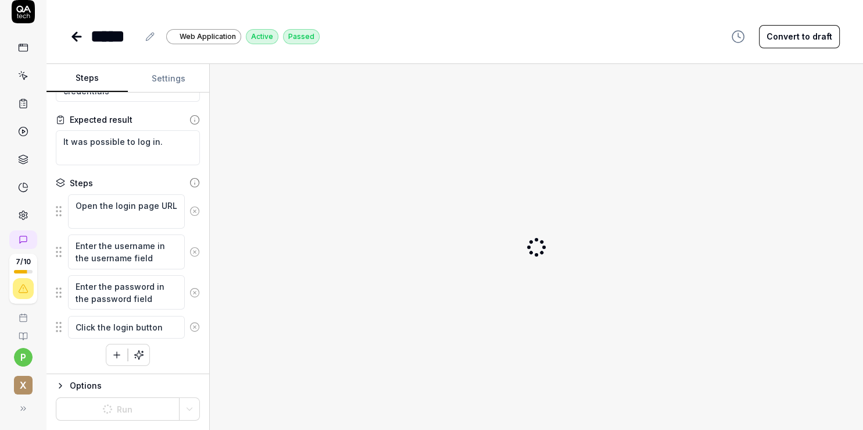
click at [59, 391] on button "Options" at bounding box center [128, 385] width 144 height 14
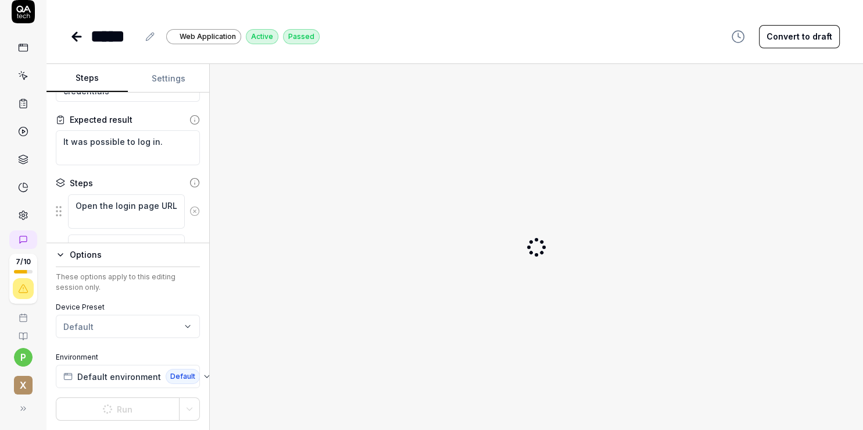
click at [108, 322] on html "7 / 10 p x ***** Web Application Active Passed Convert to draft Steps Settings …" at bounding box center [431, 215] width 863 height 430
click at [237, 311] on html "7 / 10 p x ***** Web Application Active Passed Convert to draft Steps Settings …" at bounding box center [431, 215] width 863 height 430
click at [202, 378] on icon "button" at bounding box center [206, 376] width 9 height 9
click at [231, 353] on div at bounding box center [536, 246] width 635 height 347
type textarea "*"
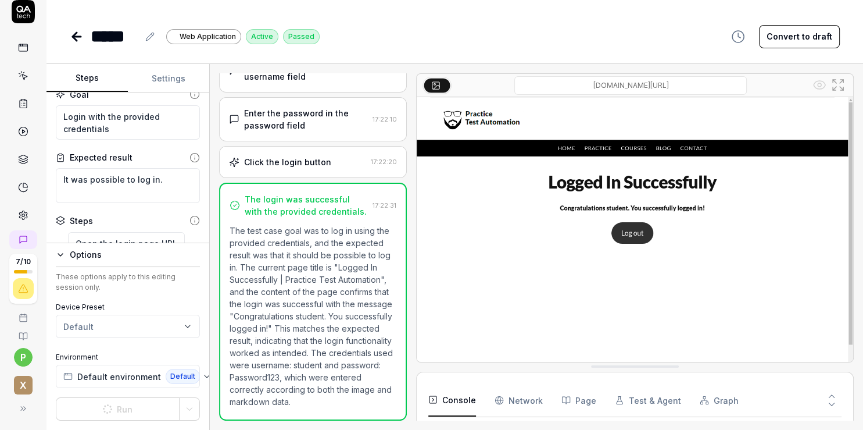
scroll to position [0, 0]
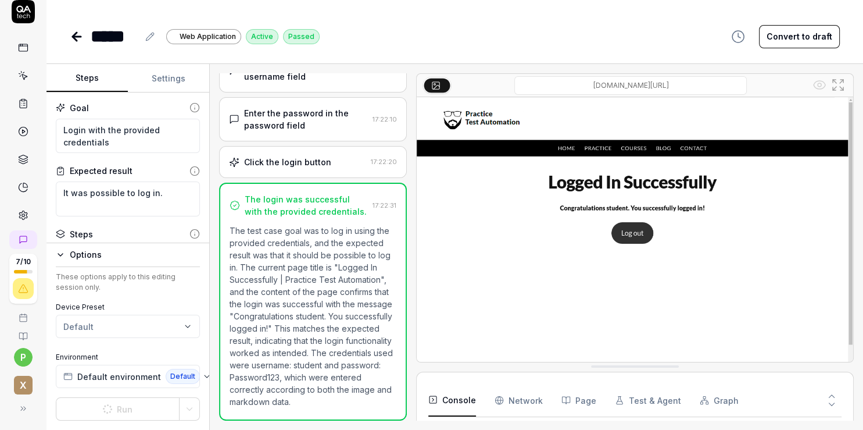
click at [22, 75] on icon at bounding box center [23, 75] width 10 height 10
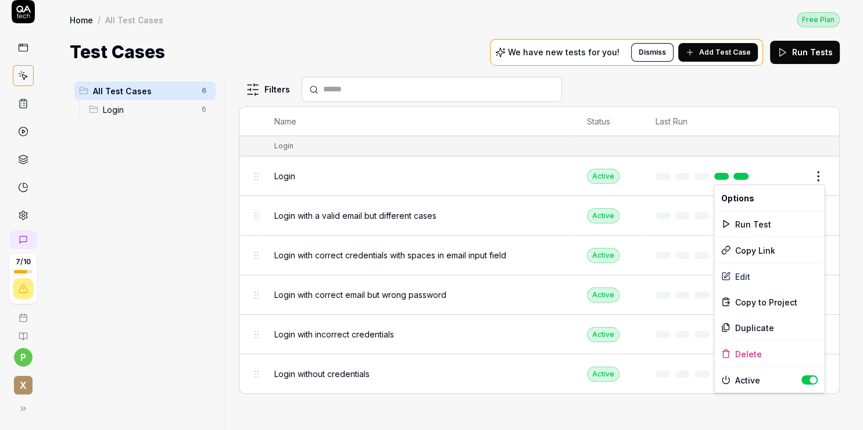
scroll to position [12, 0]
click at [822, 176] on html "7 / 10 p x Home / All Test Cases Free Plan Home / All Test Cases Free Plan Test…" at bounding box center [431, 215] width 863 height 430
click at [777, 224] on div "Run Test" at bounding box center [770, 224] width 110 height 26
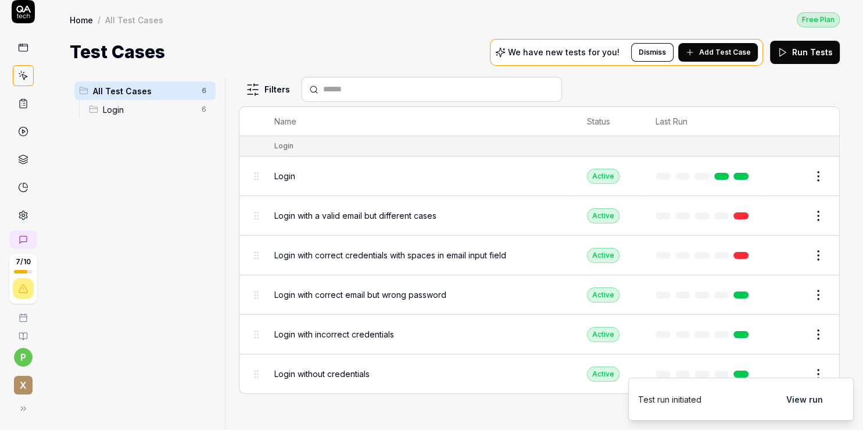
click at [816, 398] on button "View run" at bounding box center [805, 398] width 51 height 23
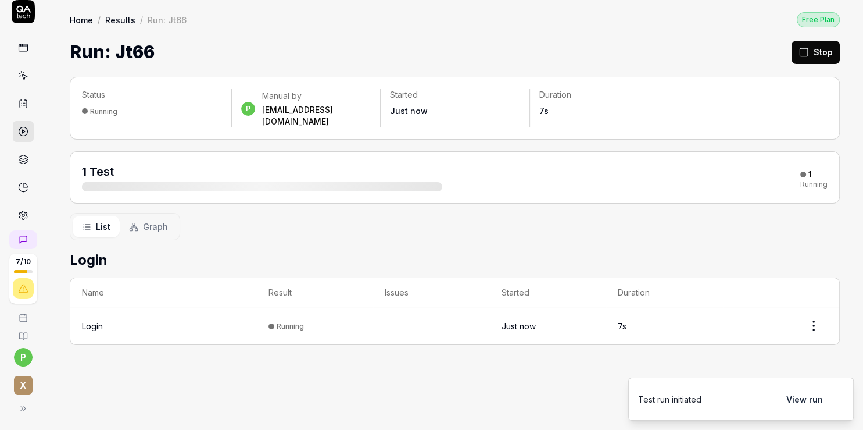
click at [94, 320] on div "Login" at bounding box center [92, 326] width 21 height 12
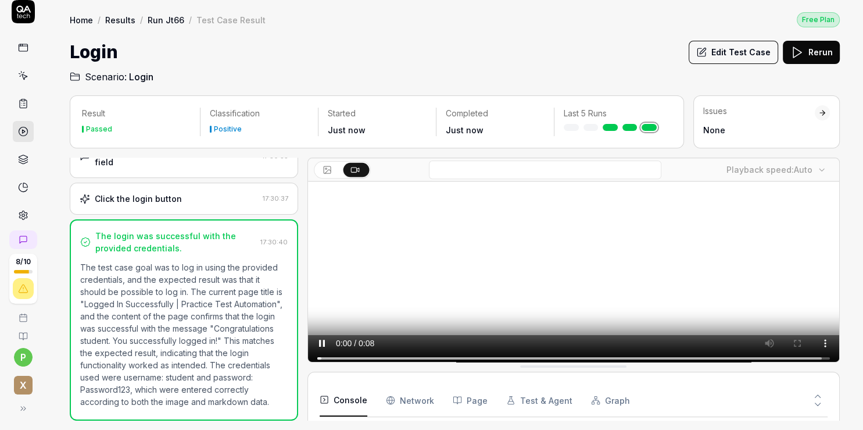
scroll to position [144, 0]
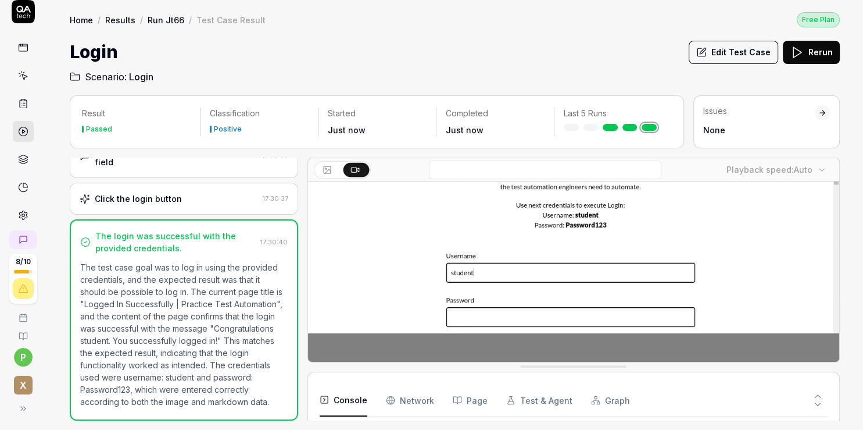
click at [21, 78] on icon at bounding box center [23, 75] width 10 height 10
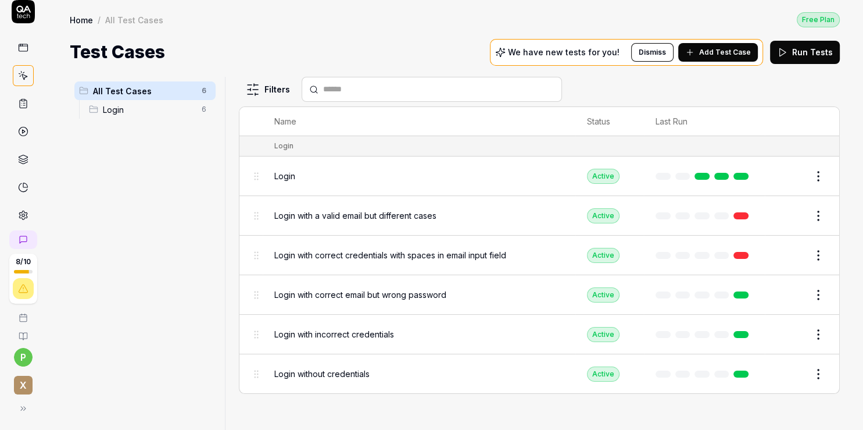
click at [22, 104] on icon at bounding box center [23, 103] width 10 height 10
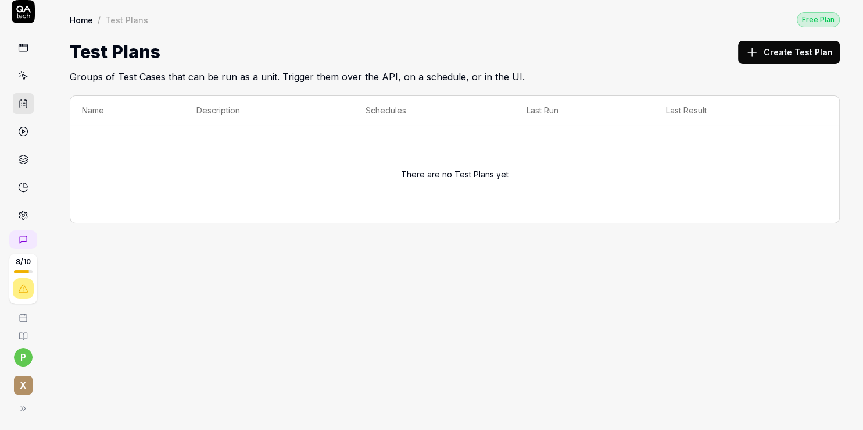
click at [24, 128] on link at bounding box center [23, 131] width 21 height 21
